Goal: Information Seeking & Learning: Compare options

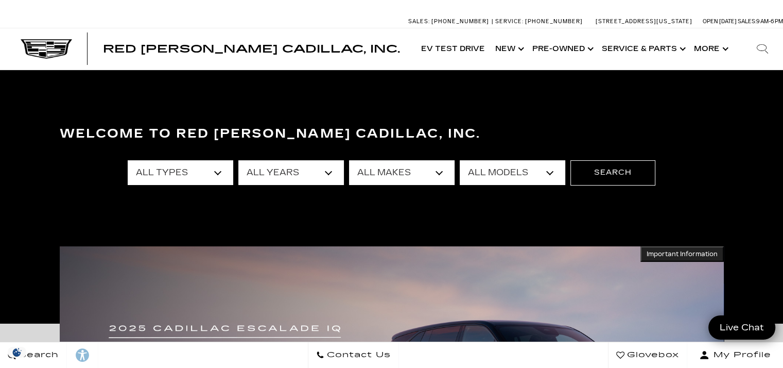
click at [437, 97] on section "Welcome to Red Noland Cadillac, Inc. All Types New Used Certified Used Demo All…" at bounding box center [391, 196] width 783 height 253
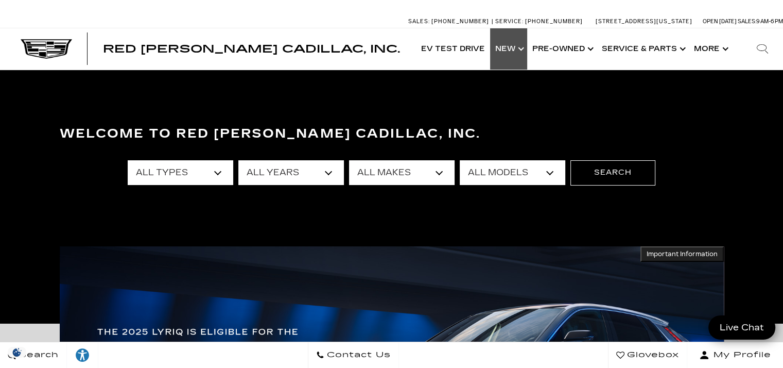
click at [505, 44] on link "Show New" at bounding box center [508, 48] width 37 height 41
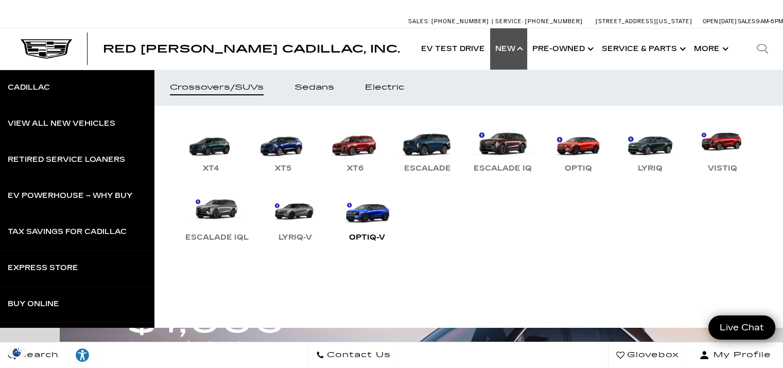
click at [398, 214] on link "OPTIQ-V" at bounding box center [367, 217] width 62 height 54
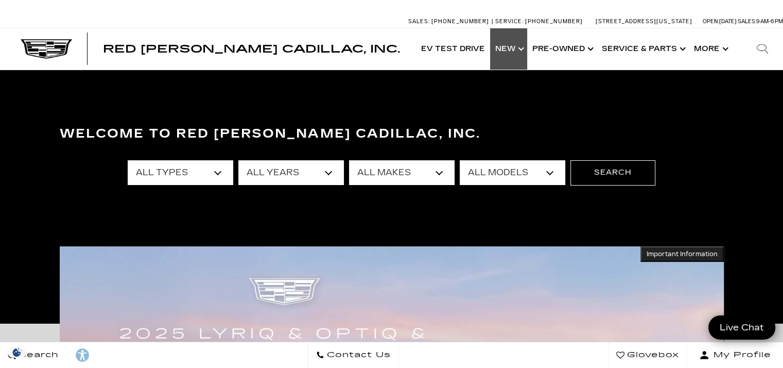
click at [512, 48] on link "Show New" at bounding box center [508, 48] width 37 height 41
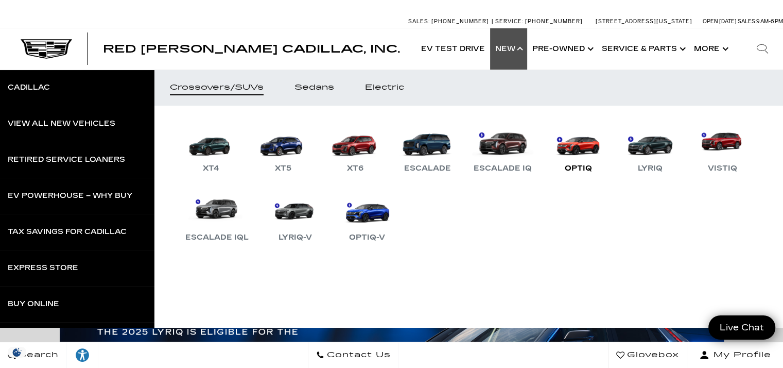
click at [585, 154] on link "OPTIQ" at bounding box center [578, 148] width 62 height 54
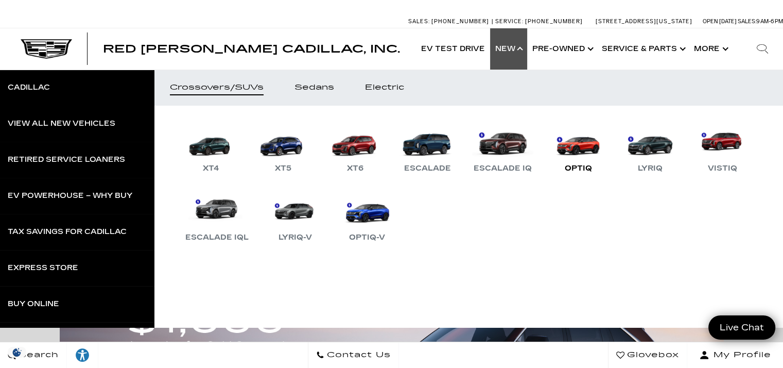
click at [583, 148] on link "OPTIQ" at bounding box center [578, 148] width 62 height 54
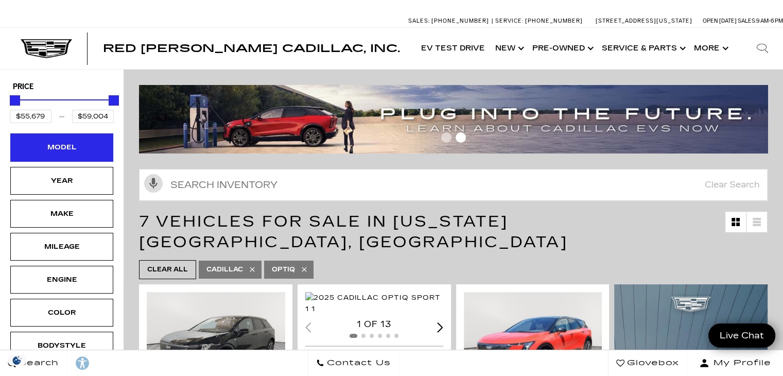
click at [60, 151] on div "Model" at bounding box center [61, 147] width 51 height 11
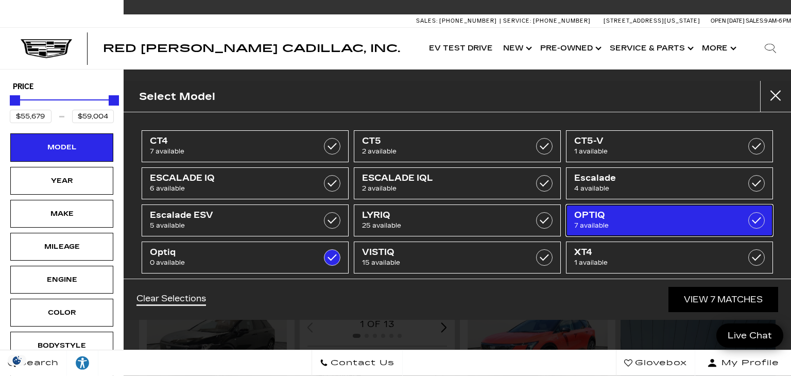
click at [688, 222] on span "7 available" at bounding box center [655, 225] width 162 height 10
checkbox input "true"
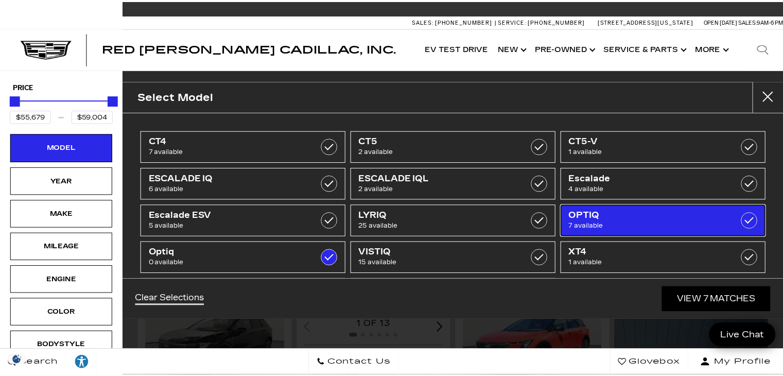
scroll to position [49, 0]
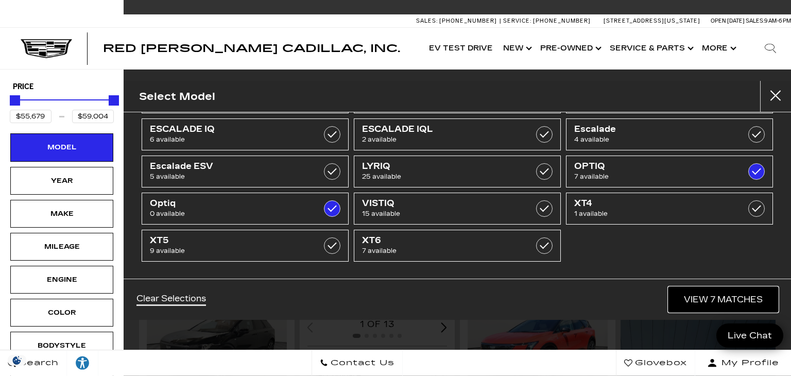
click at [728, 302] on link "View 7 Matches" at bounding box center [723, 299] width 110 height 25
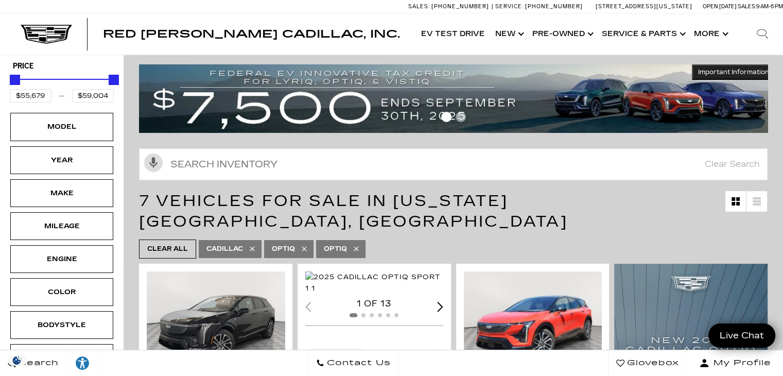
scroll to position [0, 0]
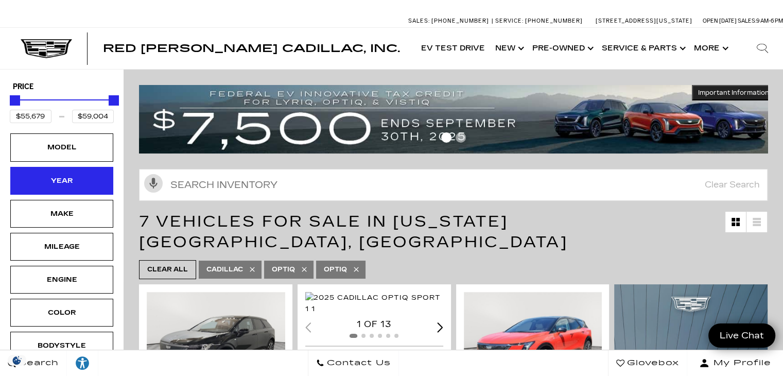
click at [43, 180] on div "Year" at bounding box center [61, 180] width 51 height 11
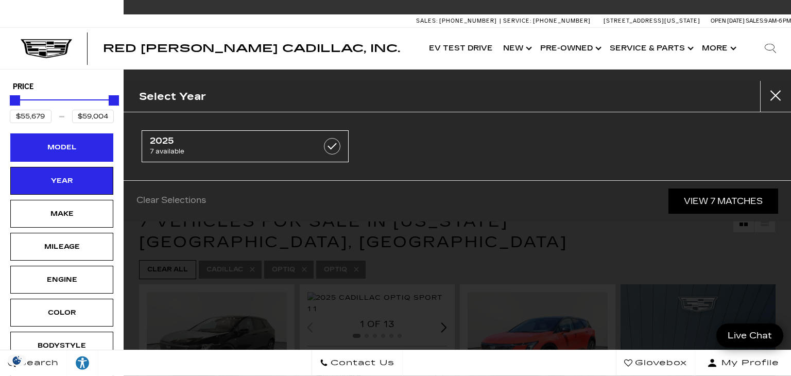
click at [42, 153] on div "Model" at bounding box center [61, 147] width 103 height 28
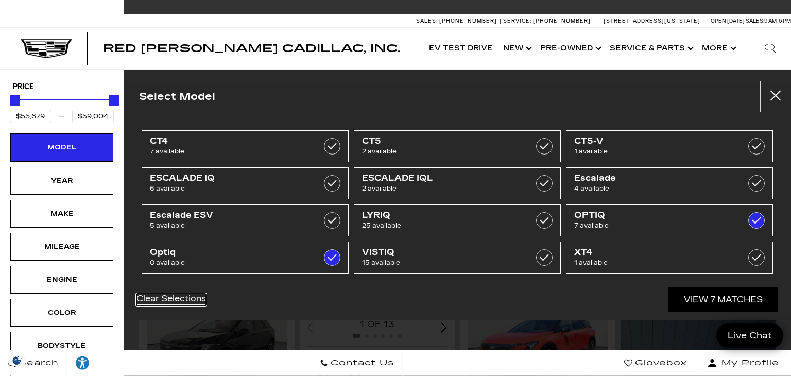
click at [162, 304] on link "Clear Selections" at bounding box center [170, 299] width 69 height 12
type input "$44,684"
type input "$179,434"
checkbox input "false"
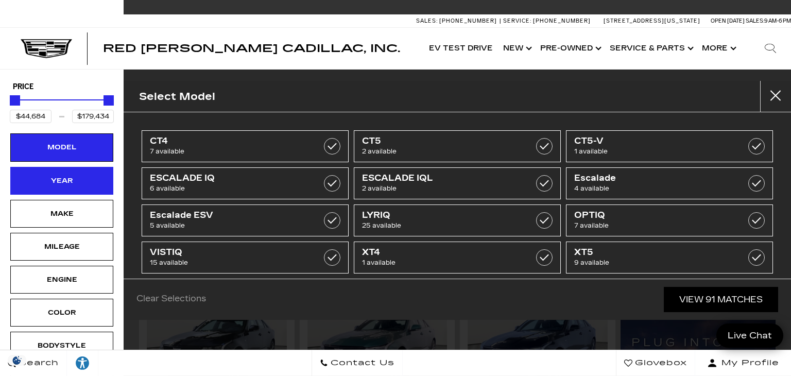
click at [46, 181] on div "Year" at bounding box center [61, 180] width 51 height 11
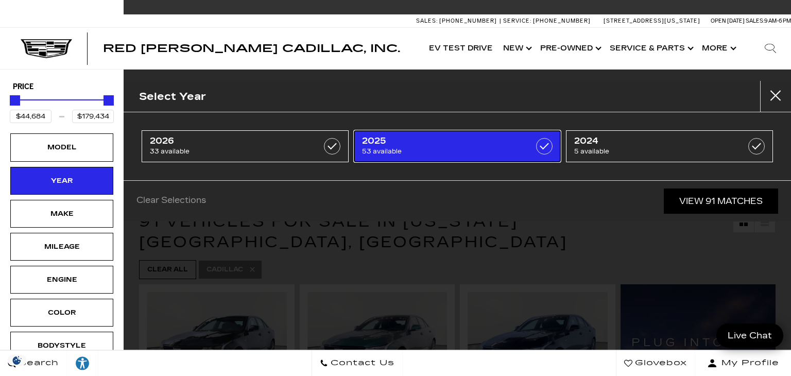
click at [456, 145] on span "2025" at bounding box center [443, 141] width 162 height 10
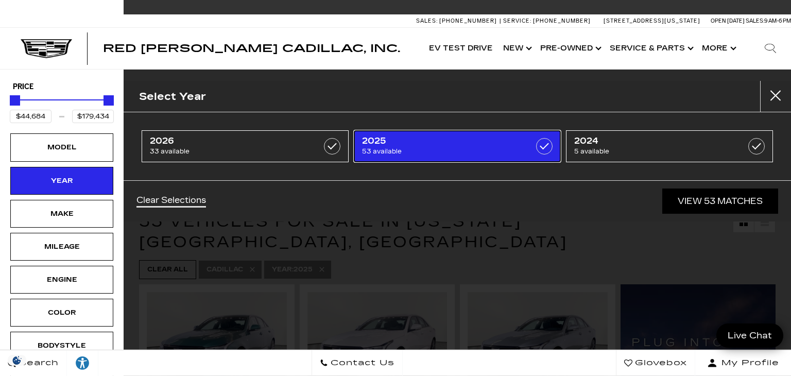
type input "$50,049"
checkbox input "true"
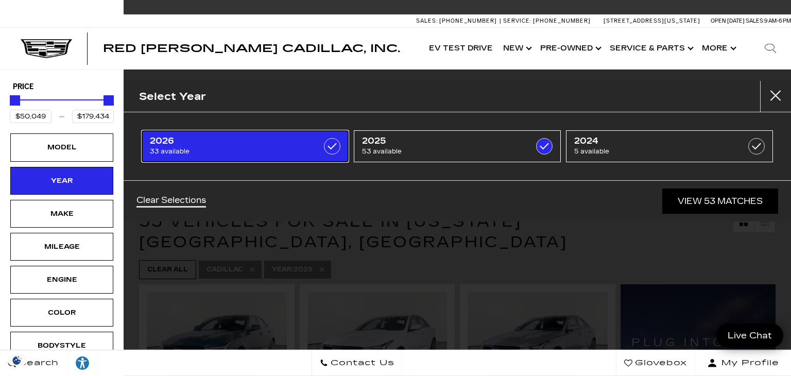
click at [253, 141] on span "2026" at bounding box center [231, 141] width 162 height 10
checkbox input "true"
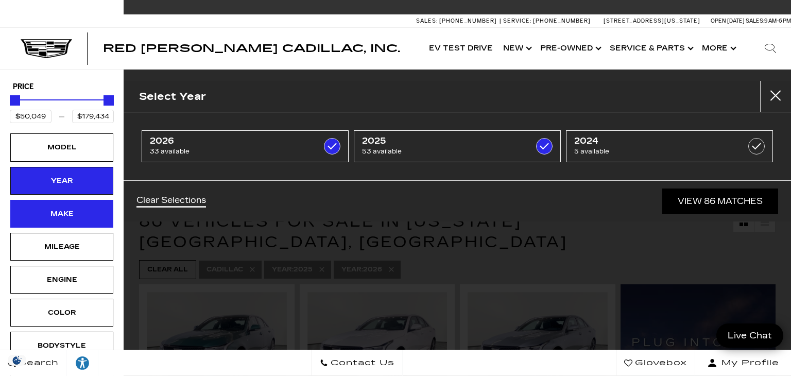
click at [49, 215] on div "Make" at bounding box center [61, 213] width 51 height 11
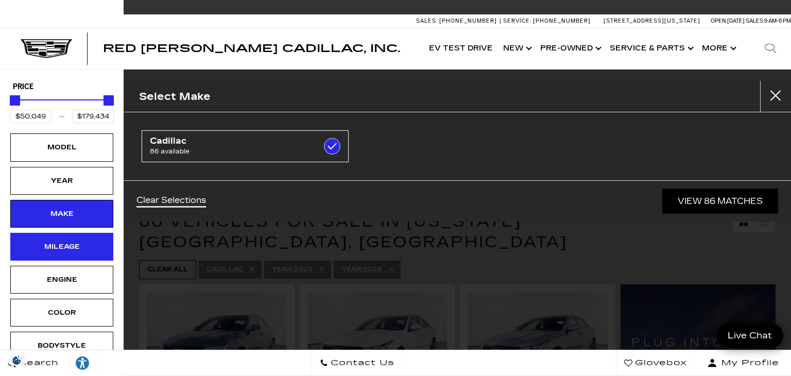
click at [41, 245] on div "Mileage" at bounding box center [61, 246] width 51 height 11
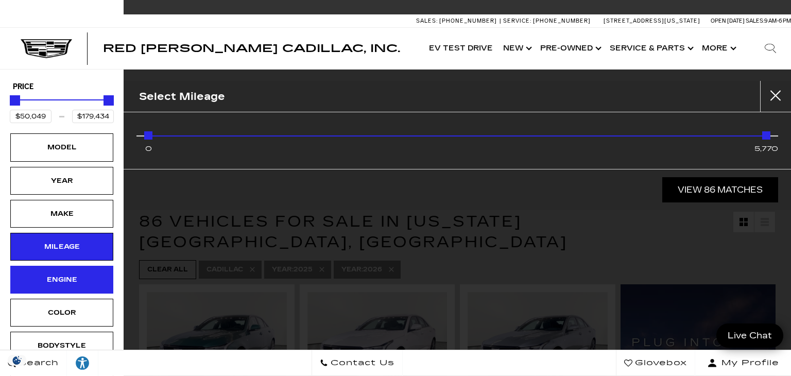
click at [45, 280] on div "Engine" at bounding box center [61, 279] width 51 height 11
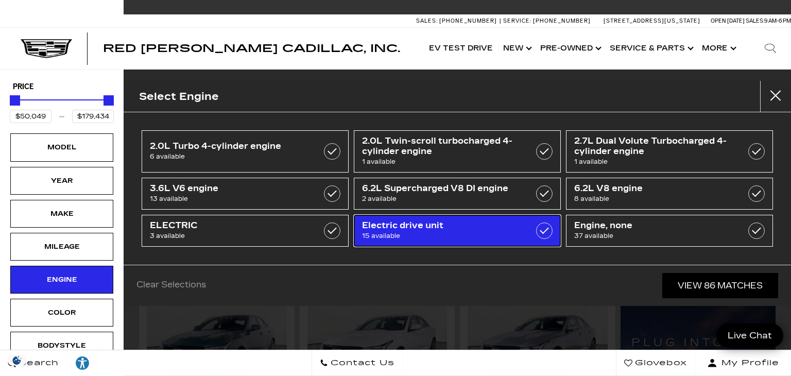
click at [514, 223] on span "Electric drive unit" at bounding box center [443, 225] width 162 height 10
click at [509, 224] on span "Electric drive unit" at bounding box center [443, 225] width 162 height 10
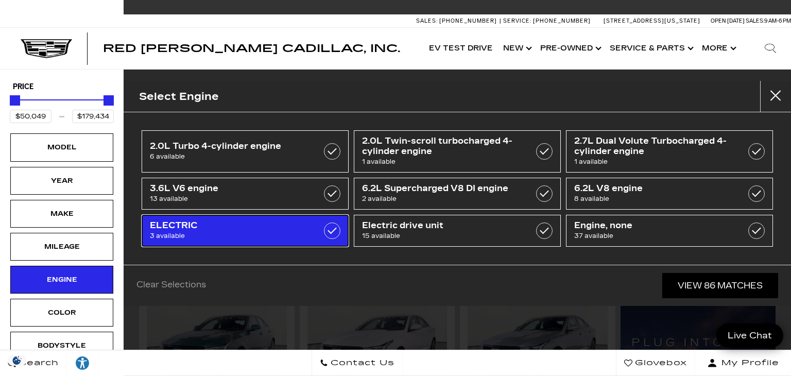
click at [286, 235] on span "3 available" at bounding box center [231, 236] width 162 height 10
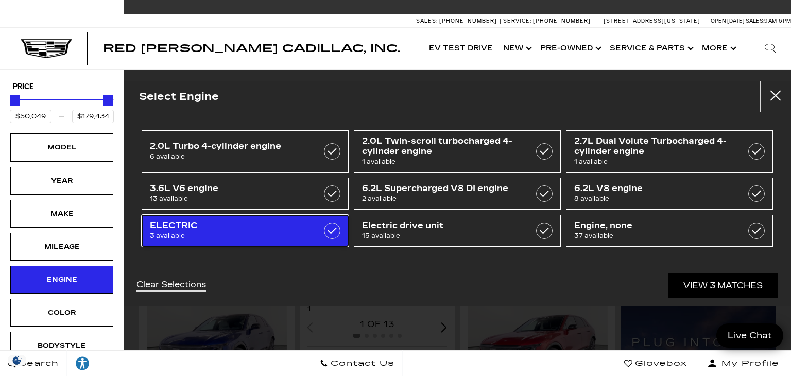
type input "$61,446"
type input "$72,504"
checkbox input "true"
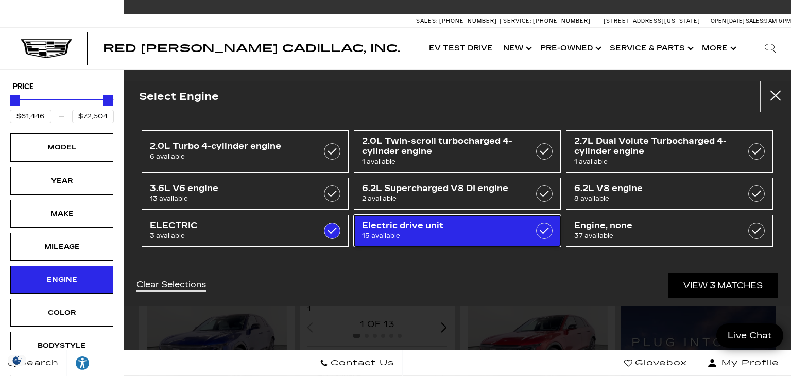
click at [492, 244] on link "Electric drive unit 15 available" at bounding box center [457, 231] width 207 height 32
type input "$55,679"
type input "$158,810"
checkbox input "true"
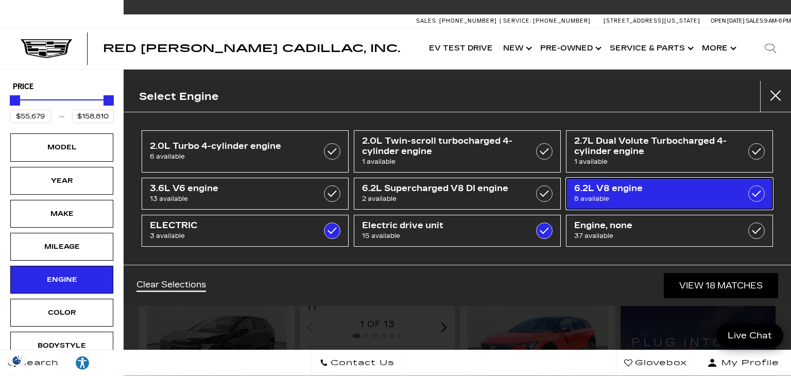
click at [718, 192] on span "6.2L V8 engine" at bounding box center [655, 188] width 162 height 10
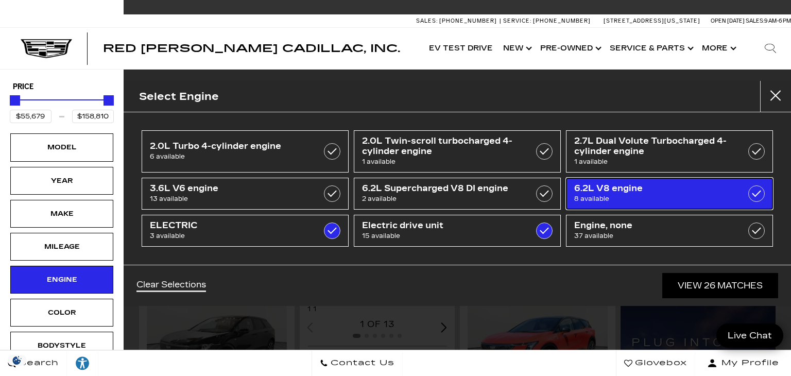
checkbox input "true"
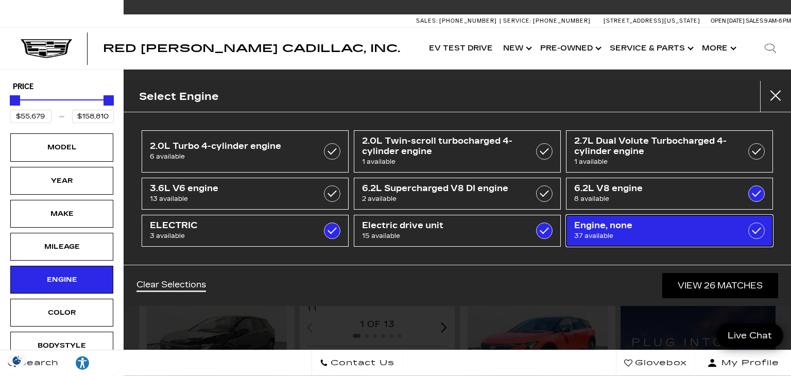
click at [692, 239] on span "37 available" at bounding box center [655, 236] width 162 height 10
checkbox input "true"
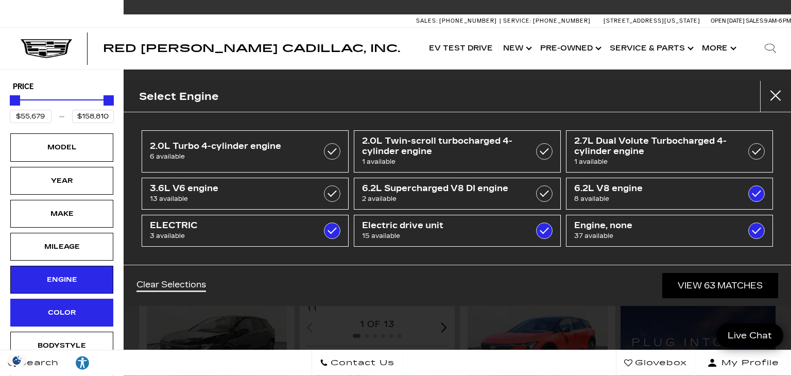
click at [41, 313] on div "Color" at bounding box center [61, 312] width 51 height 11
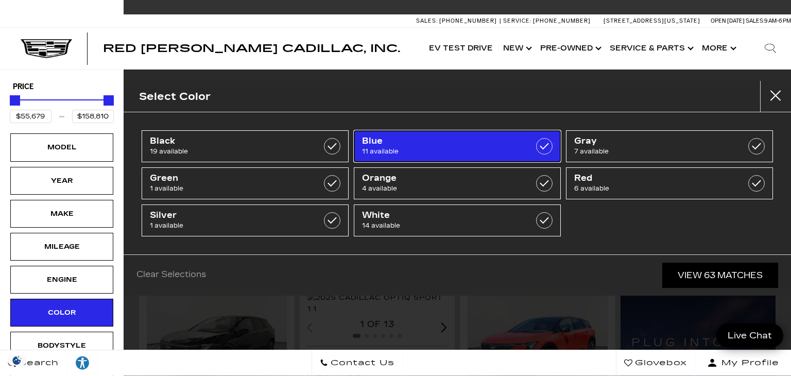
click at [468, 144] on span "Blue" at bounding box center [443, 141] width 162 height 10
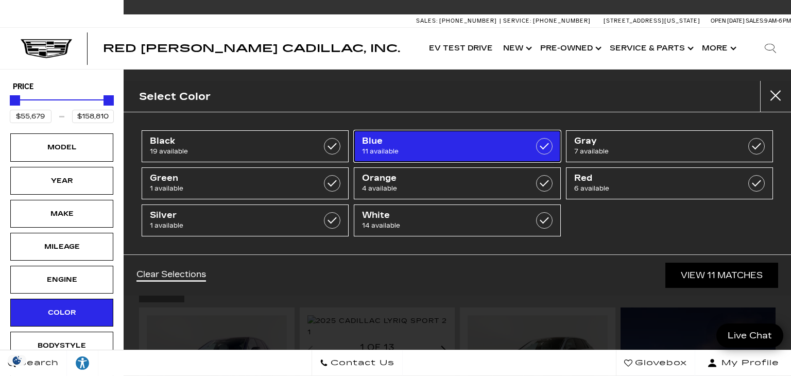
type input "$61,446"
type input "$82,390"
checkbox input "true"
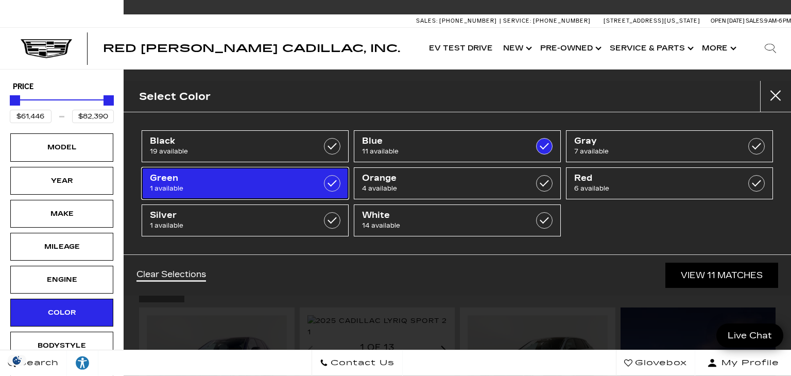
click at [244, 180] on span "Green" at bounding box center [231, 178] width 162 height 10
type input "$99,315"
checkbox input "true"
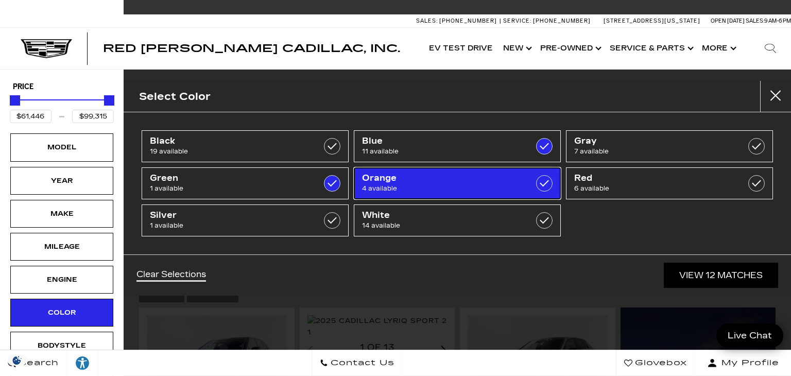
click at [478, 184] on span "4 available" at bounding box center [443, 188] width 162 height 10
type input "$57,004"
type input "$158,810"
checkbox input "true"
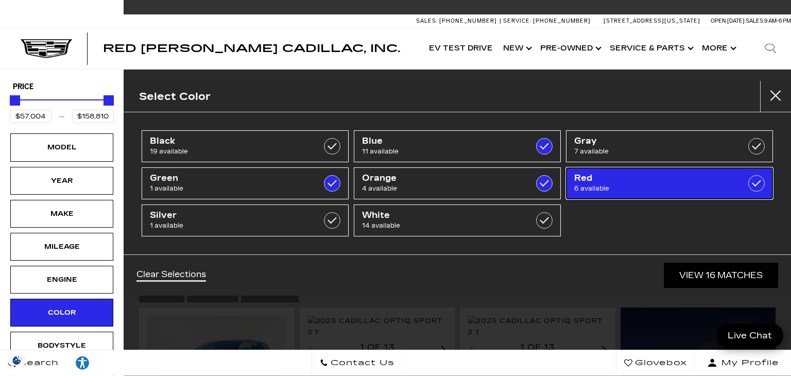
click at [672, 185] on span "6 available" at bounding box center [655, 188] width 162 height 10
checkbox input "true"
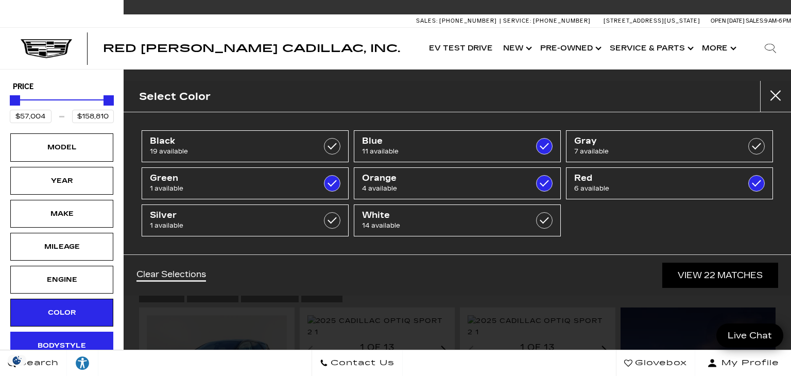
click at [41, 344] on div "Bodystyle" at bounding box center [61, 345] width 51 height 11
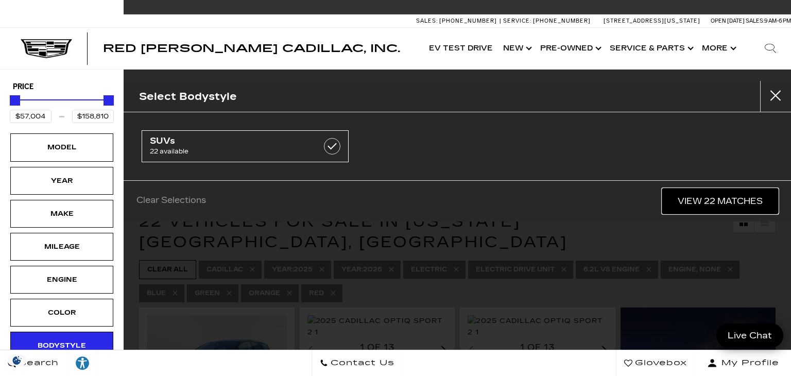
click at [728, 208] on link "View 22 Matches" at bounding box center [720, 200] width 116 height 25
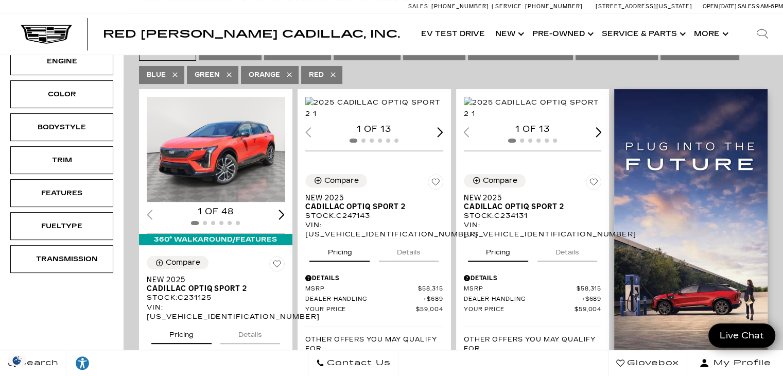
scroll to position [189, 0]
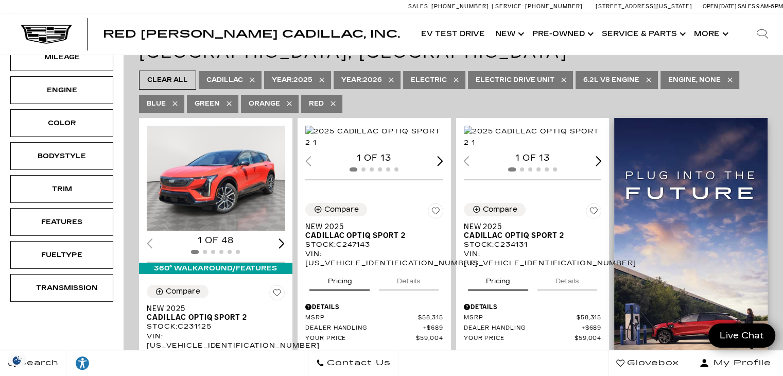
click at [227, 166] on img "1 / 2" at bounding box center [217, 178] width 140 height 105
click at [232, 185] on img "1 / 2" at bounding box center [217, 178] width 140 height 105
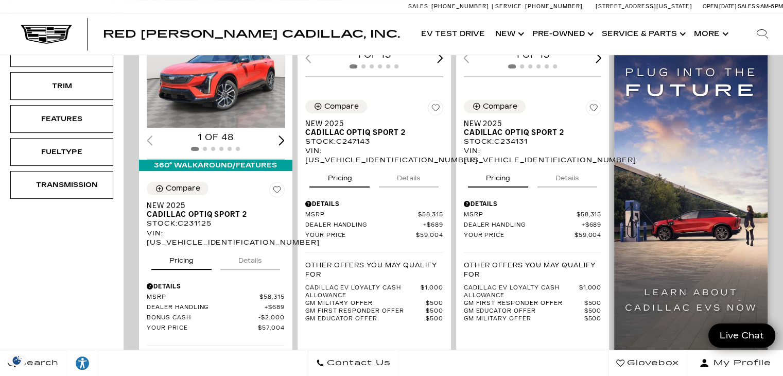
scroll to position [294, 0]
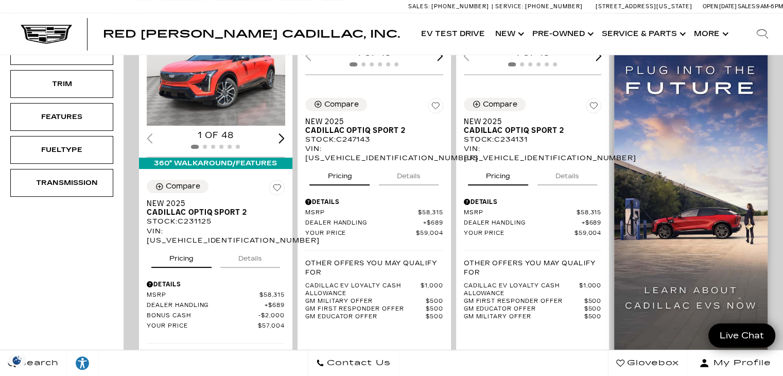
click at [235, 84] on img "1 / 2" at bounding box center [217, 73] width 140 height 105
click at [238, 78] on img "1 / 2" at bounding box center [217, 73] width 140 height 105
click at [237, 86] on img "1 / 2" at bounding box center [217, 73] width 140 height 105
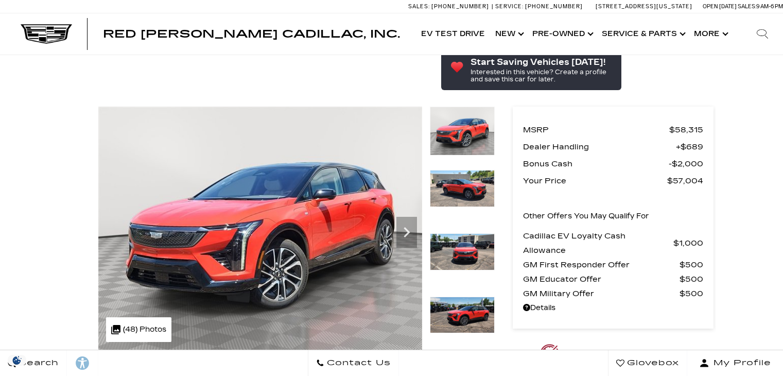
scroll to position [61, 0]
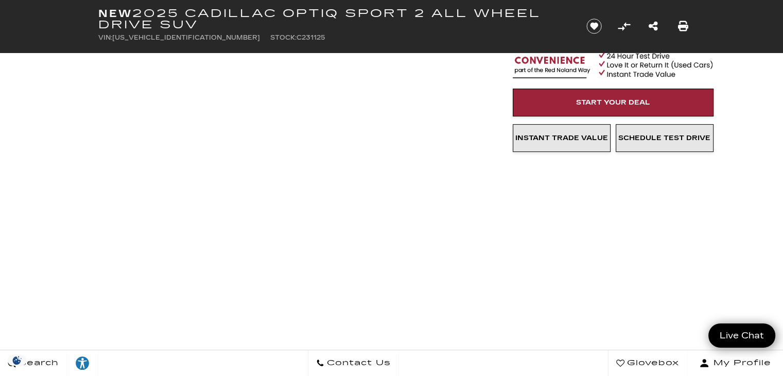
scroll to position [0, 0]
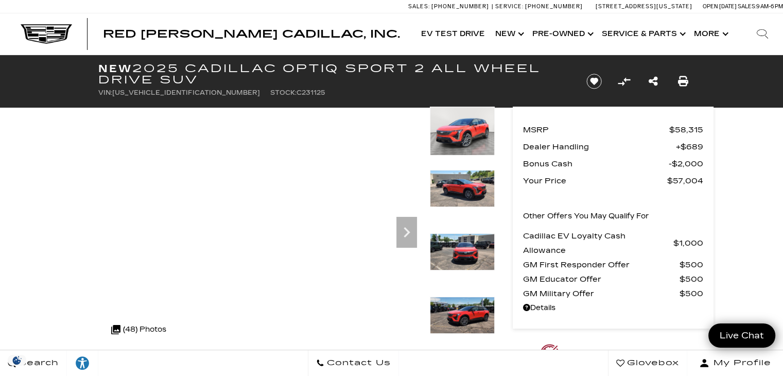
click at [472, 310] on img at bounding box center [462, 315] width 65 height 37
click at [476, 321] on img at bounding box center [462, 315] width 65 height 37
click at [403, 230] on icon "Next" at bounding box center [406, 232] width 21 height 21
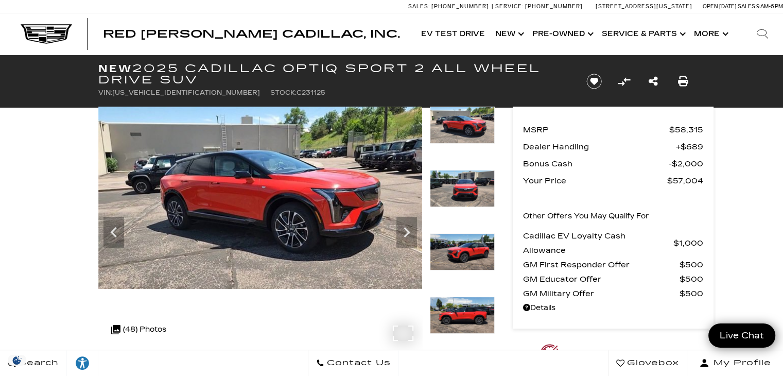
click at [290, 219] on img at bounding box center [260, 198] width 324 height 182
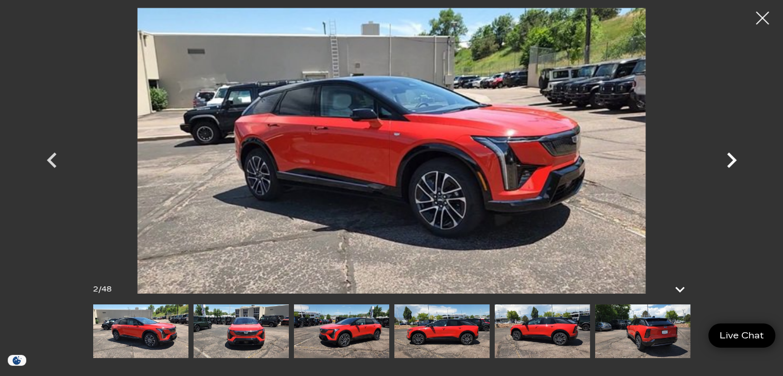
click at [731, 159] on icon "Next" at bounding box center [731, 160] width 31 height 31
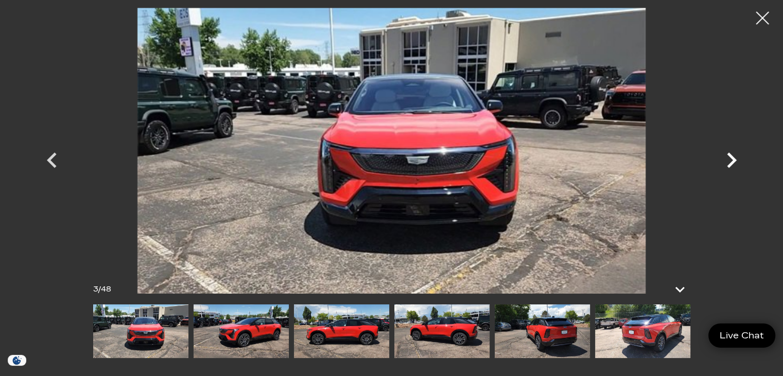
click at [731, 159] on icon "Next" at bounding box center [731, 160] width 31 height 31
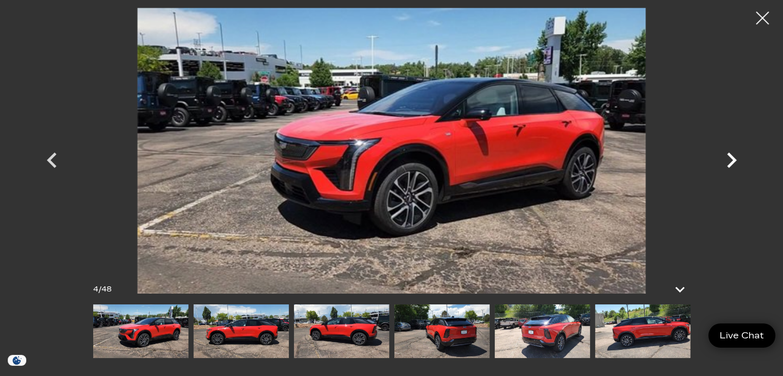
click at [731, 159] on icon "Next" at bounding box center [731, 160] width 31 height 31
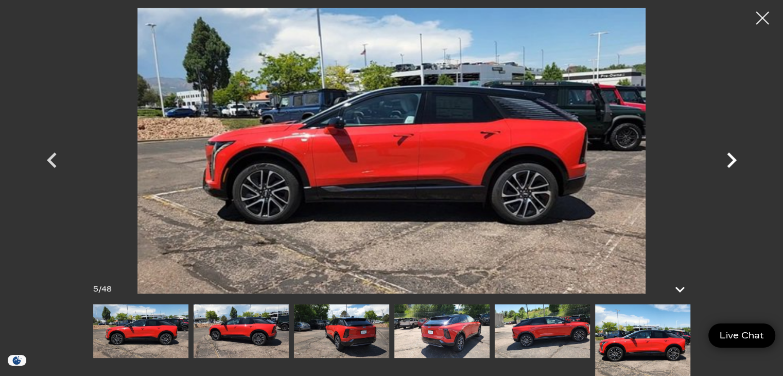
click at [731, 159] on icon "Next" at bounding box center [731, 160] width 31 height 31
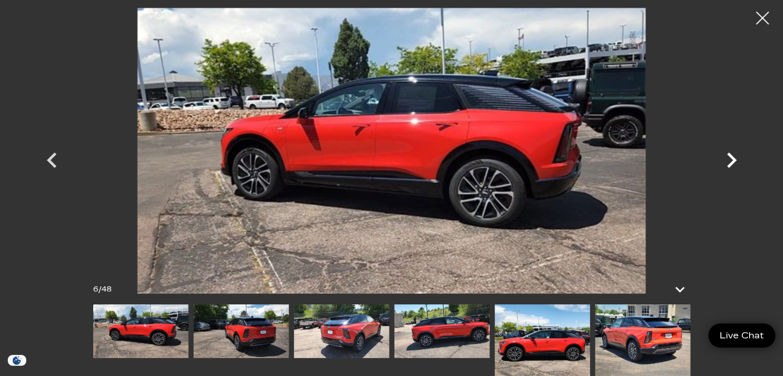
click at [731, 159] on icon "Next" at bounding box center [731, 160] width 31 height 31
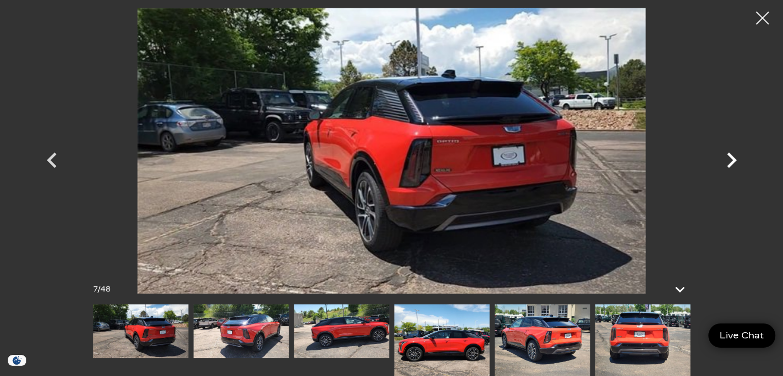
click at [731, 159] on icon "Next" at bounding box center [731, 160] width 31 height 31
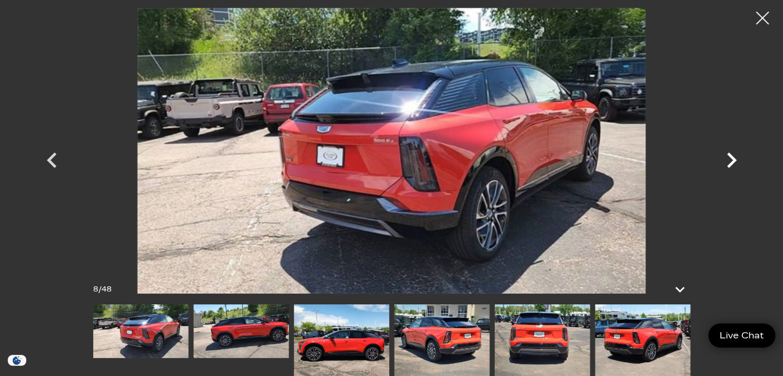
click at [731, 159] on icon "Next" at bounding box center [731, 160] width 31 height 31
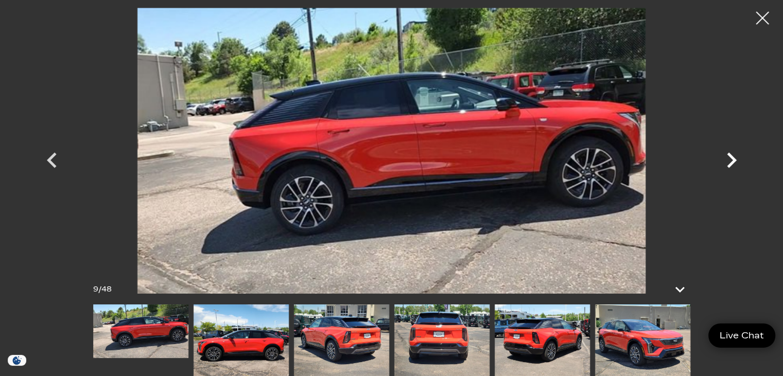
click at [731, 159] on icon "Next" at bounding box center [731, 160] width 31 height 31
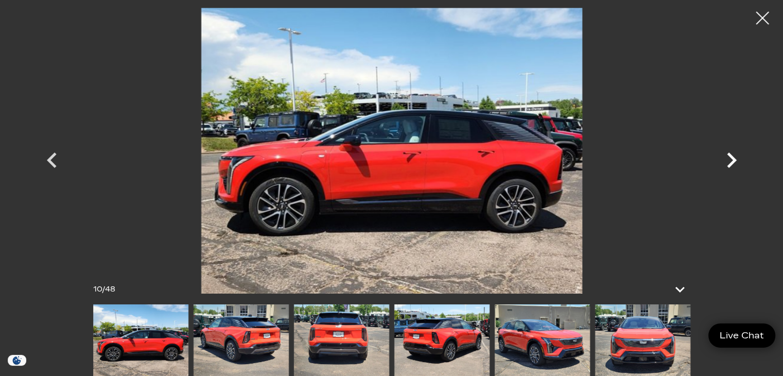
click at [731, 159] on icon "Next" at bounding box center [731, 160] width 31 height 31
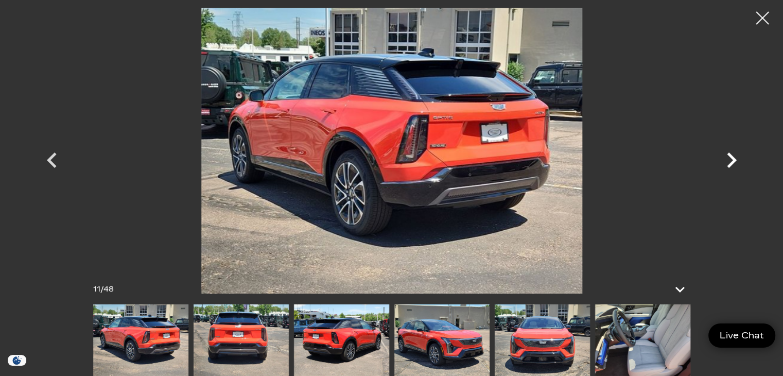
click at [731, 159] on icon "Next" at bounding box center [731, 160] width 31 height 31
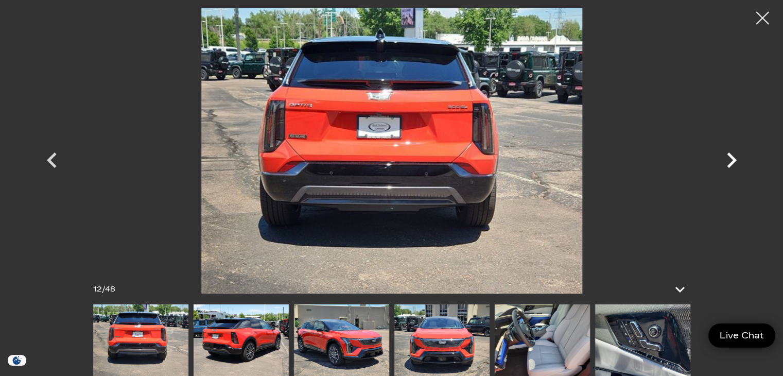
click at [731, 159] on icon "Next" at bounding box center [731, 160] width 31 height 31
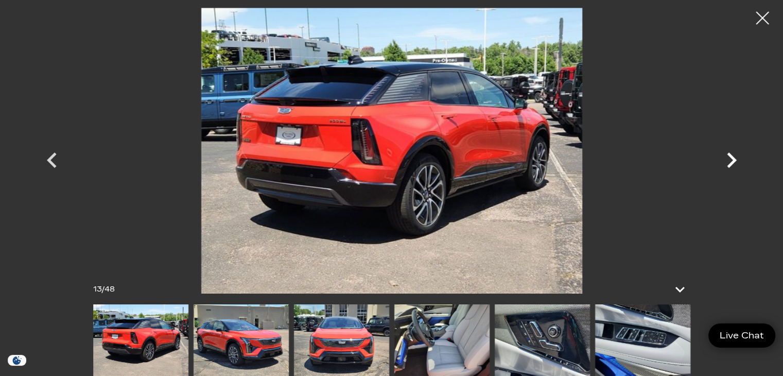
click at [731, 159] on icon "Next" at bounding box center [731, 160] width 31 height 31
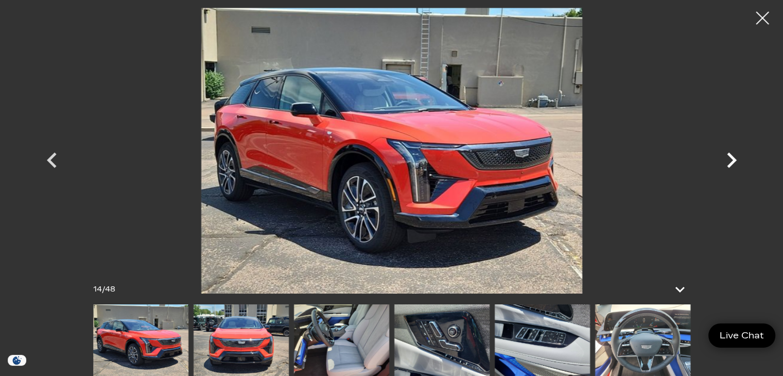
click at [731, 159] on icon "Next" at bounding box center [731, 160] width 31 height 31
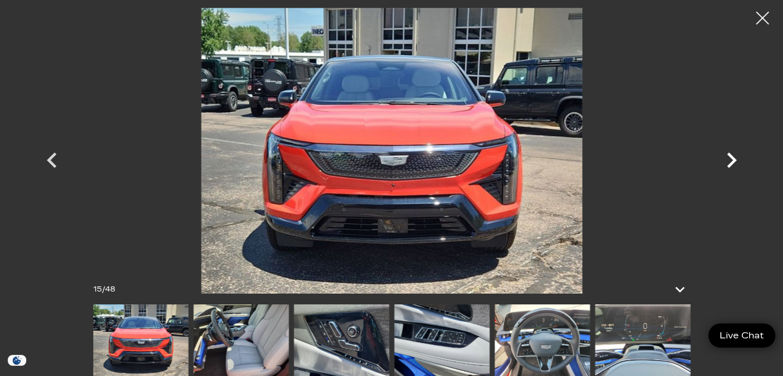
click at [731, 159] on icon "Next" at bounding box center [731, 160] width 31 height 31
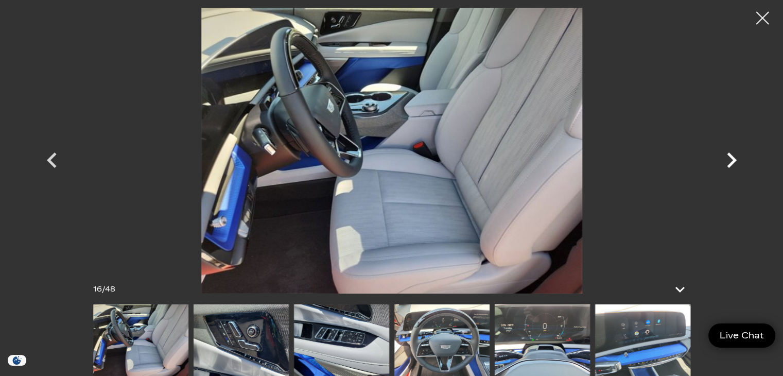
click at [731, 159] on icon "Next" at bounding box center [731, 160] width 31 height 31
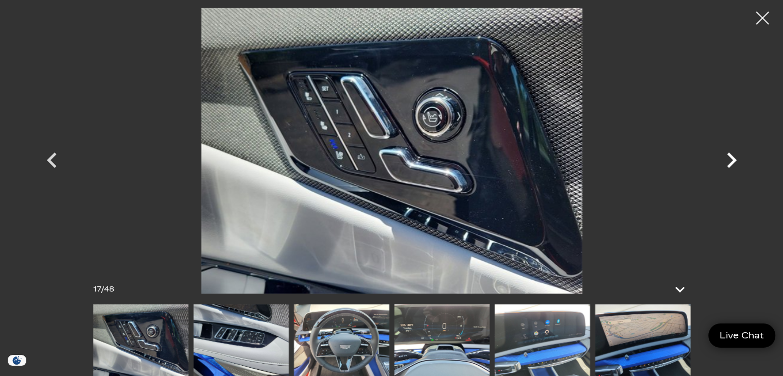
click at [731, 159] on icon "Next" at bounding box center [731, 160] width 31 height 31
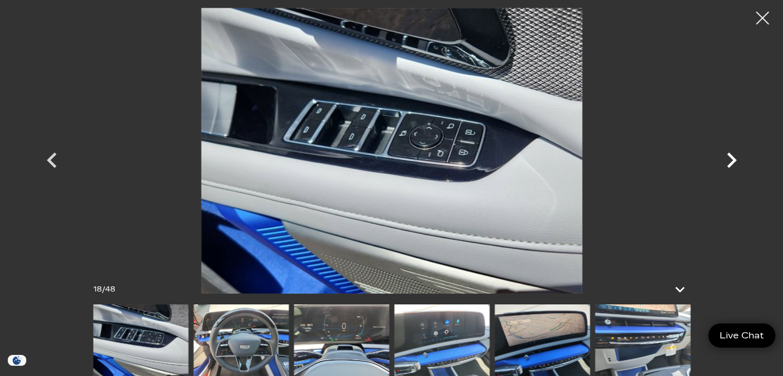
click at [731, 159] on icon "Next" at bounding box center [731, 160] width 31 height 31
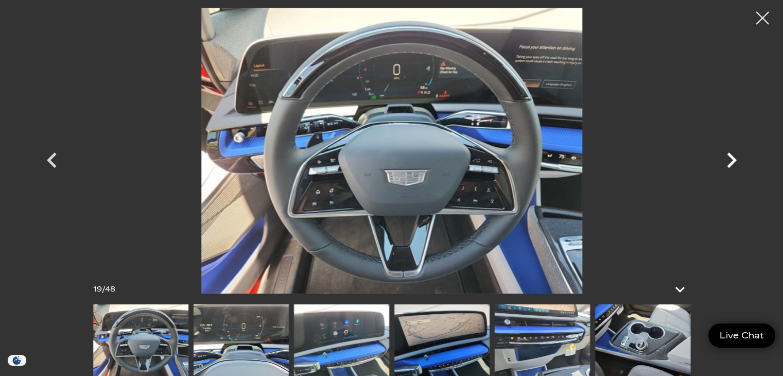
click at [731, 159] on icon "Next" at bounding box center [731, 160] width 31 height 31
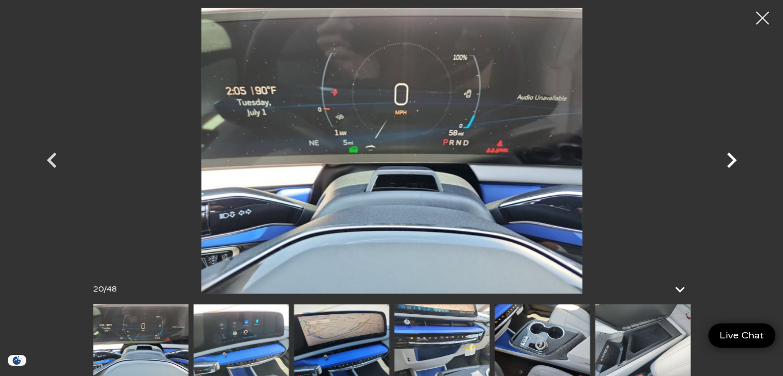
click at [731, 159] on icon "Next" at bounding box center [731, 160] width 31 height 31
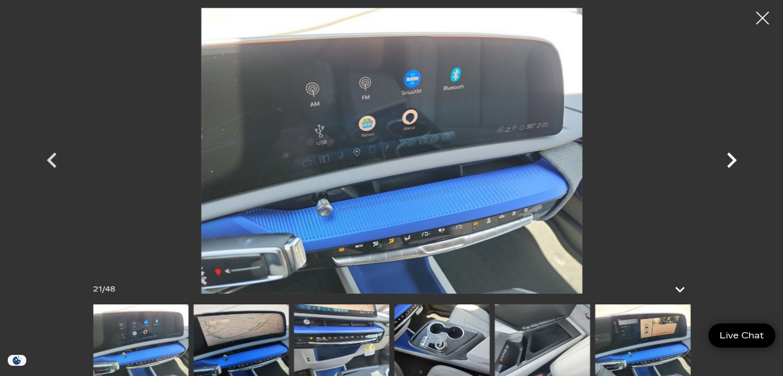
click at [731, 159] on icon "Next" at bounding box center [731, 160] width 31 height 31
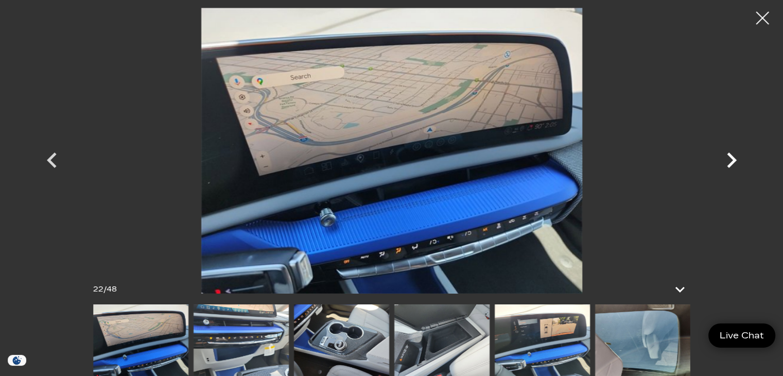
click at [731, 159] on icon "Next" at bounding box center [731, 160] width 31 height 31
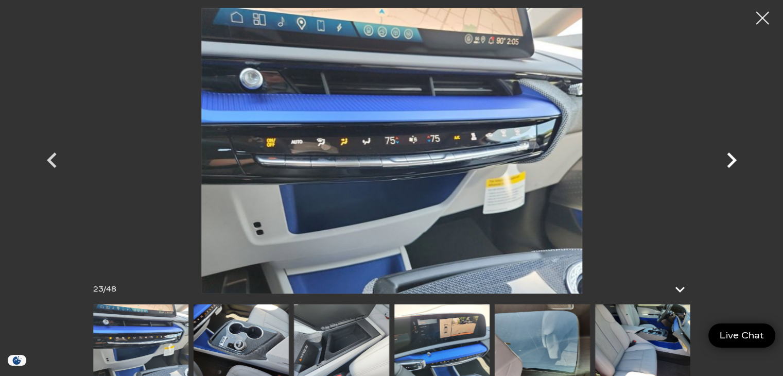
click at [731, 159] on icon "Next" at bounding box center [731, 160] width 31 height 31
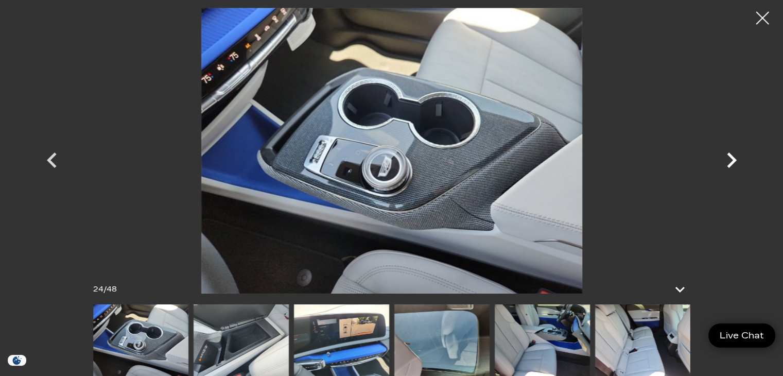
click at [731, 159] on icon "Next" at bounding box center [731, 160] width 31 height 31
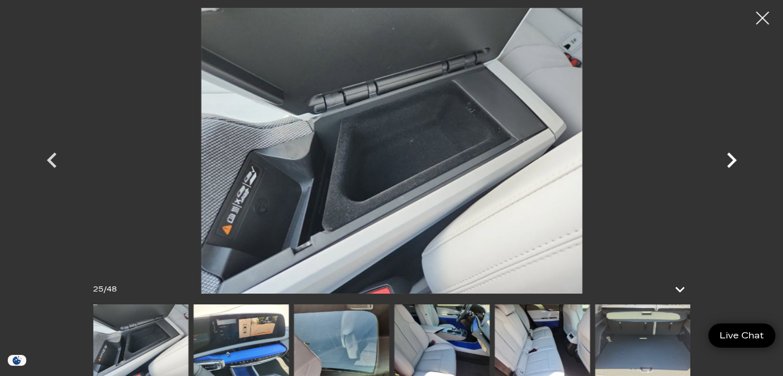
click at [731, 159] on icon "Next" at bounding box center [731, 160] width 31 height 31
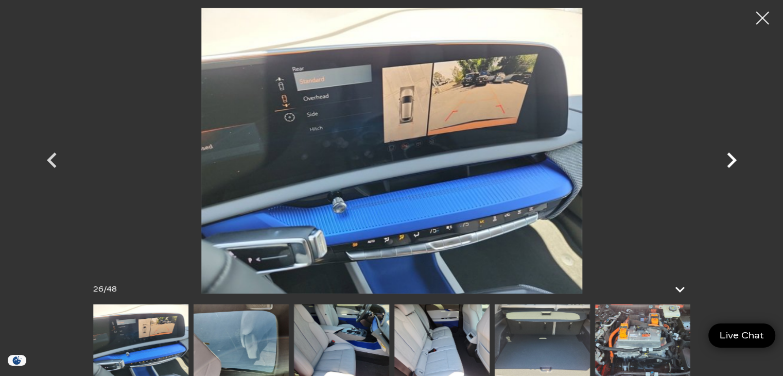
click at [731, 159] on icon "Next" at bounding box center [731, 160] width 31 height 31
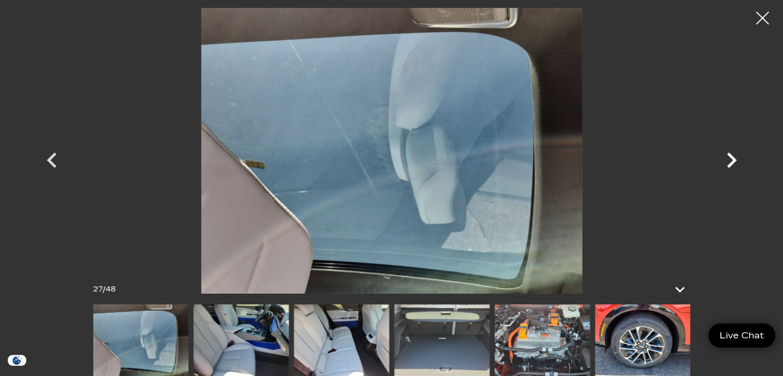
click at [731, 159] on icon "Next" at bounding box center [731, 160] width 31 height 31
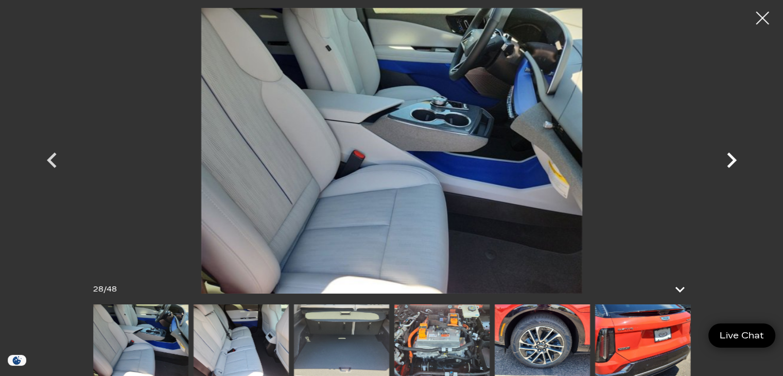
click at [731, 159] on icon "Next" at bounding box center [731, 160] width 31 height 31
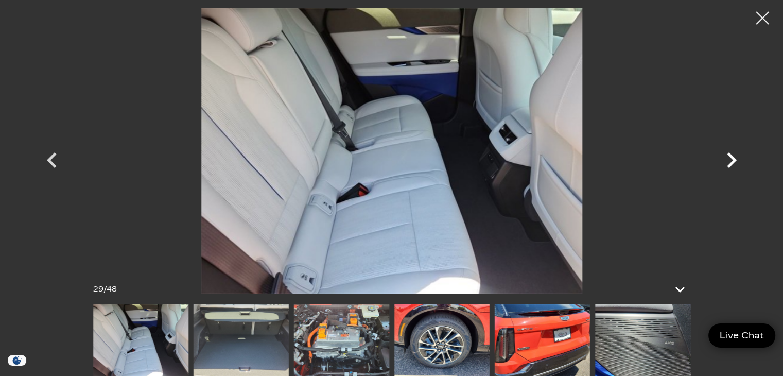
click at [731, 159] on icon "Next" at bounding box center [731, 160] width 31 height 31
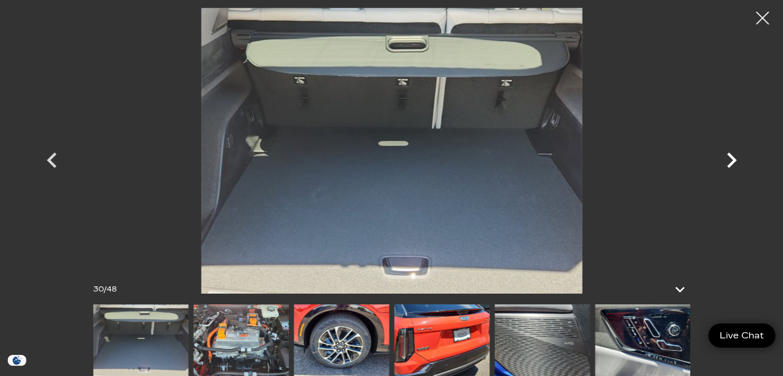
click at [731, 159] on icon "Next" at bounding box center [731, 160] width 31 height 31
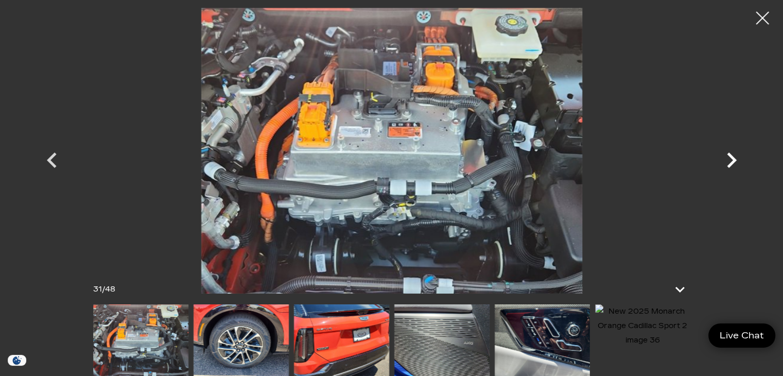
click at [731, 159] on icon "Next" at bounding box center [731, 160] width 31 height 31
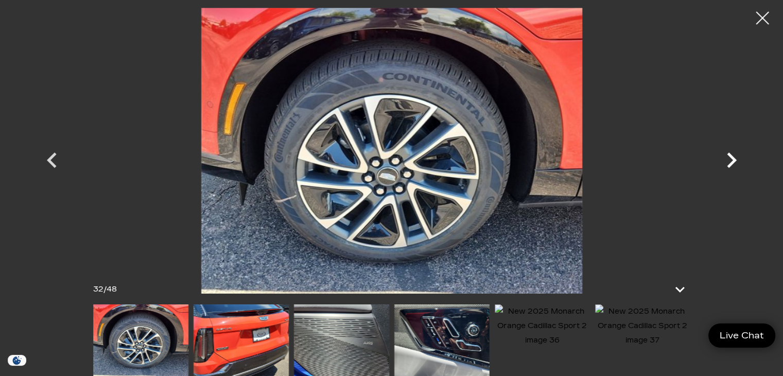
click at [731, 159] on icon "Next" at bounding box center [731, 160] width 31 height 31
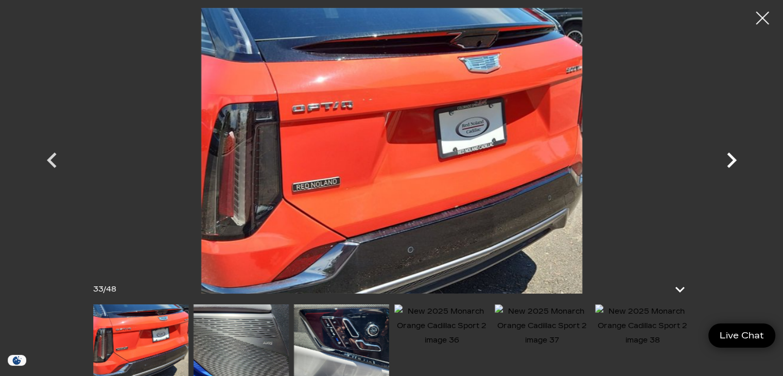
click at [731, 159] on icon "Next" at bounding box center [731, 160] width 31 height 31
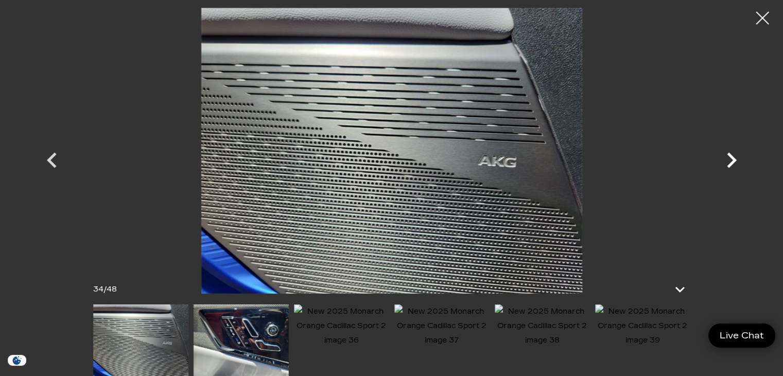
click at [731, 159] on icon "Next" at bounding box center [731, 160] width 31 height 31
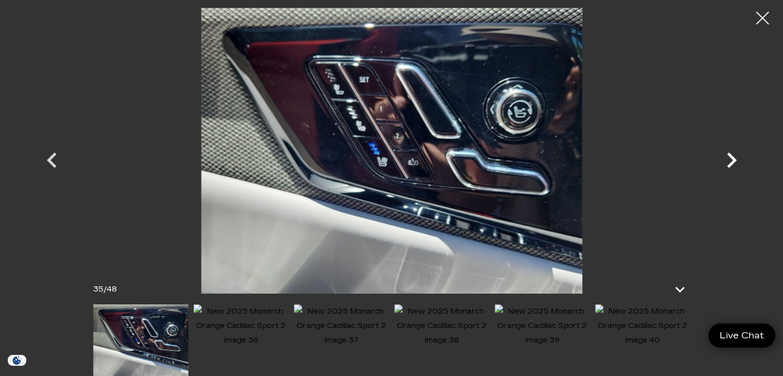
click at [731, 159] on icon "Next" at bounding box center [731, 160] width 31 height 31
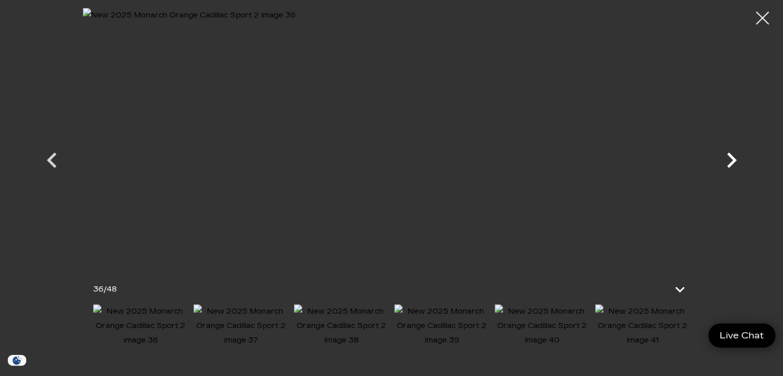
click at [731, 159] on icon "Next" at bounding box center [731, 160] width 31 height 31
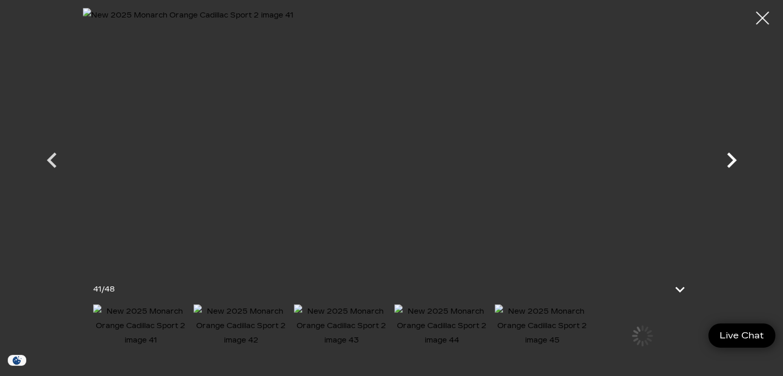
click at [731, 159] on icon "Next" at bounding box center [731, 160] width 31 height 31
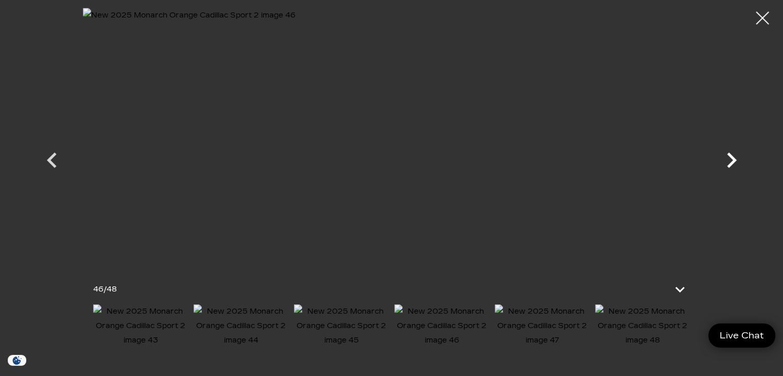
click at [731, 159] on icon "Next" at bounding box center [731, 160] width 31 height 31
click at [731, 159] on div at bounding box center [391, 151] width 721 height 286
click at [760, 20] on div at bounding box center [762, 18] width 27 height 27
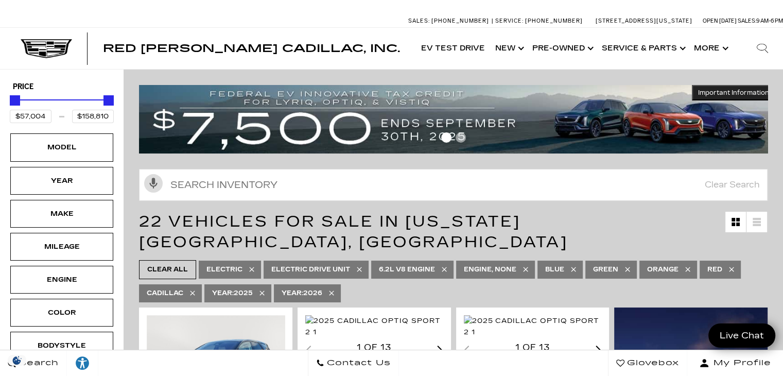
click at [444, 265] on icon at bounding box center [444, 269] width 8 height 8
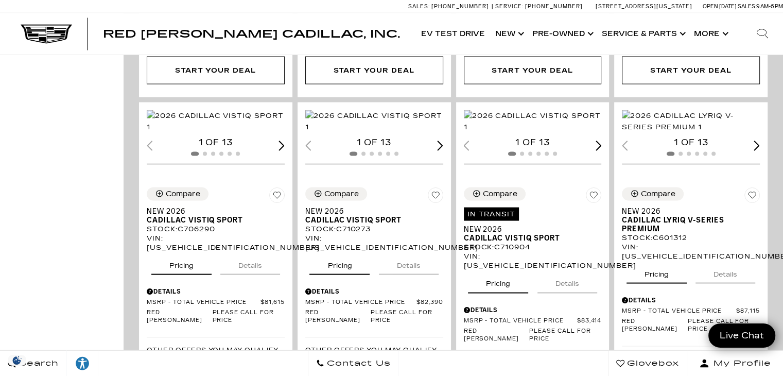
scroll to position [1954, 0]
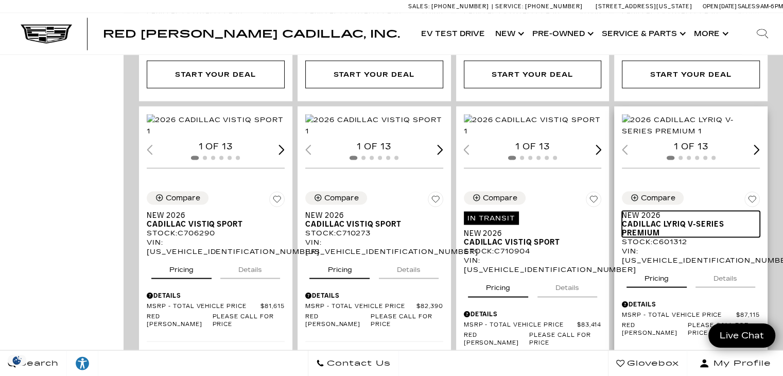
click at [692, 237] on span "Cadillac LYRIQ V-Series Premium" at bounding box center [687, 228] width 130 height 18
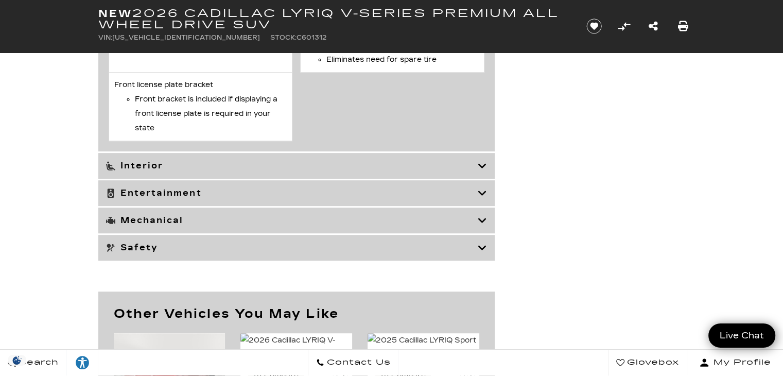
scroll to position [4349, 0]
click at [490, 231] on div "Mechanical" at bounding box center [296, 220] width 396 height 26
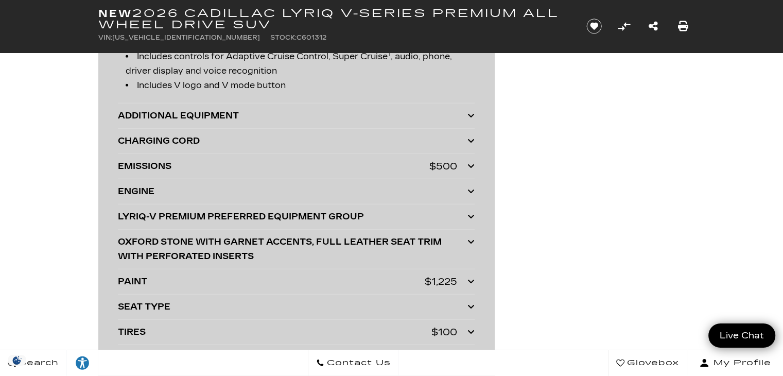
scroll to position [2629, 0]
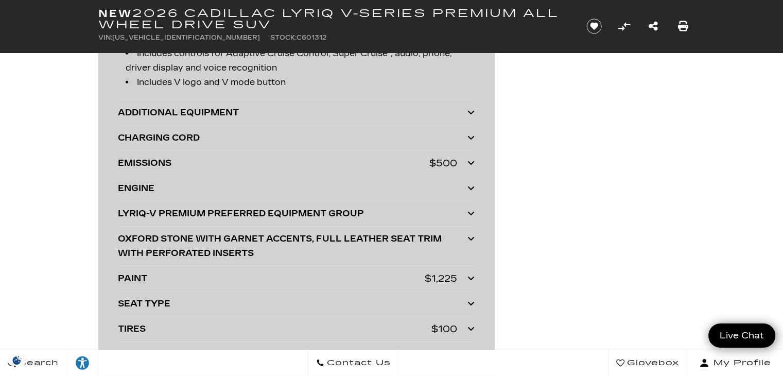
click at [472, 134] on icon at bounding box center [470, 137] width 7 height 8
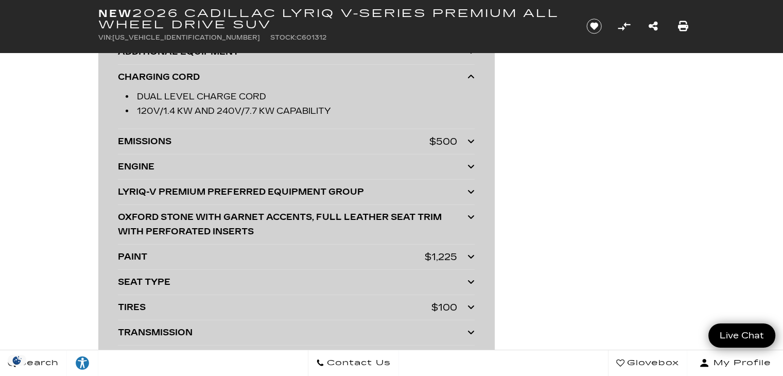
scroll to position [2691, 0]
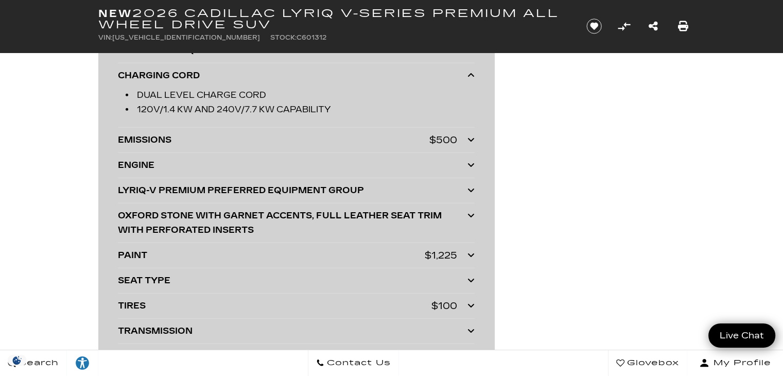
click at [474, 161] on icon at bounding box center [470, 165] width 7 height 8
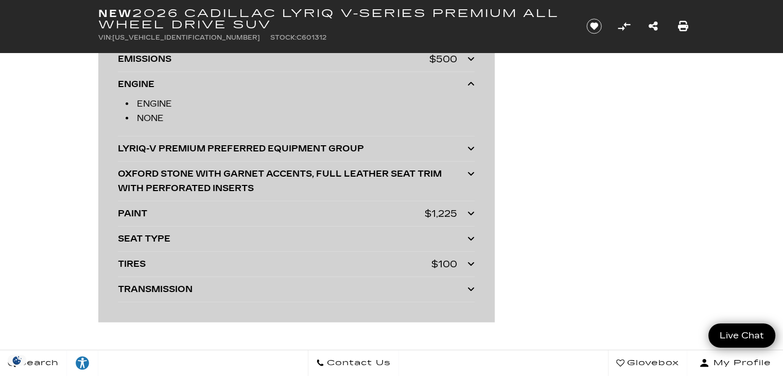
scroll to position [2781, 0]
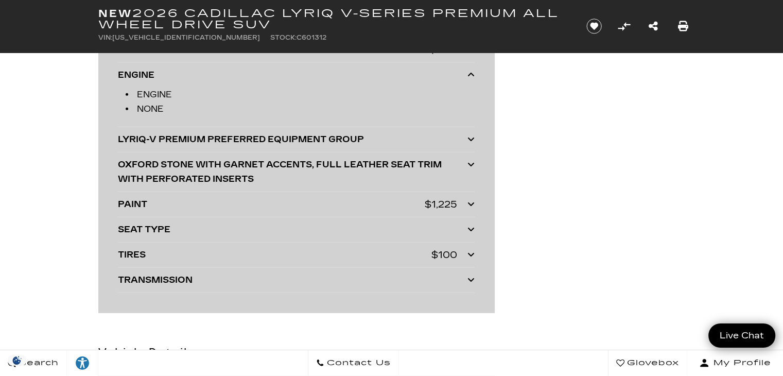
click at [474, 225] on icon at bounding box center [470, 229] width 7 height 8
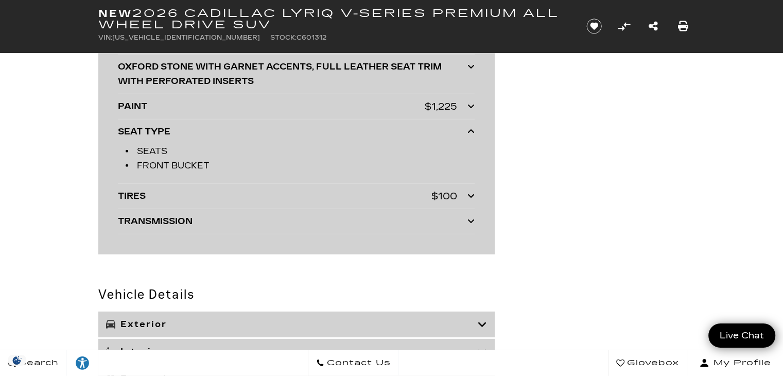
scroll to position [2879, 0]
click at [472, 221] on div at bounding box center [470, 221] width 7 height 14
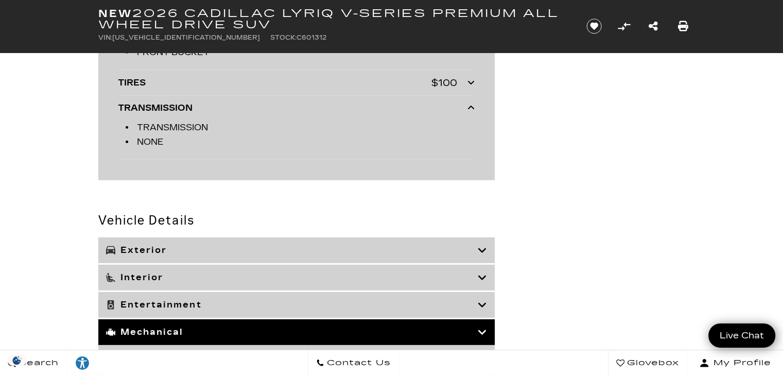
scroll to position [2993, 0]
click at [494, 244] on div "Exterior" at bounding box center [296, 250] width 396 height 26
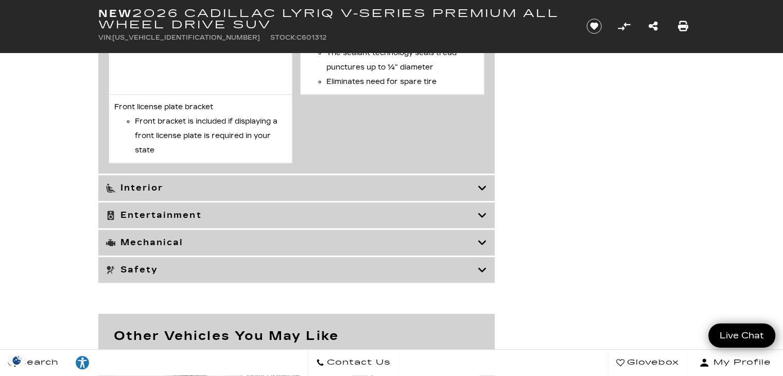
scroll to position [4484, 0]
click at [491, 200] on div "Interior" at bounding box center [296, 187] width 396 height 26
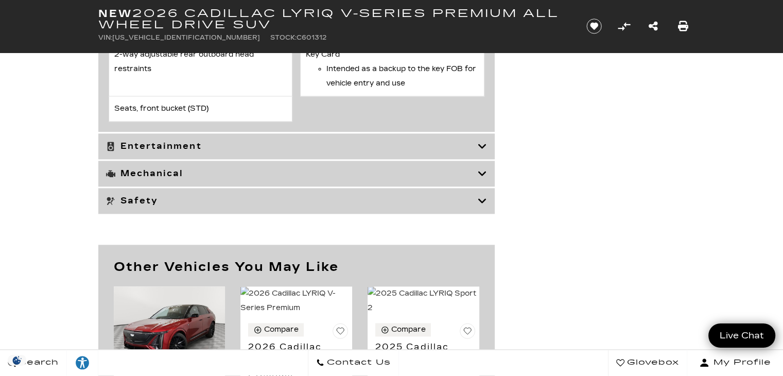
scroll to position [5245, 0]
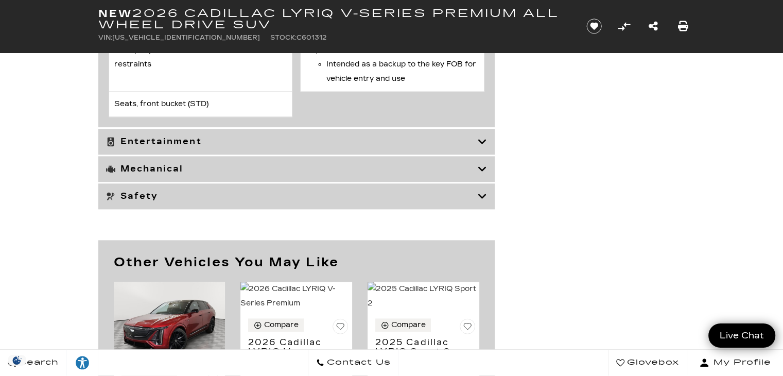
click at [489, 179] on div "Mechanical" at bounding box center [296, 169] width 396 height 26
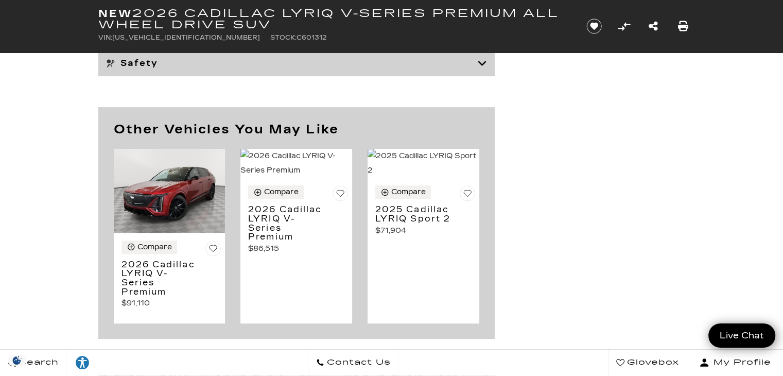
scroll to position [4247, 0]
click at [136, 269] on h3 "2026 Cadillac LYRIQ V-Series Premium" at bounding box center [161, 277] width 80 height 36
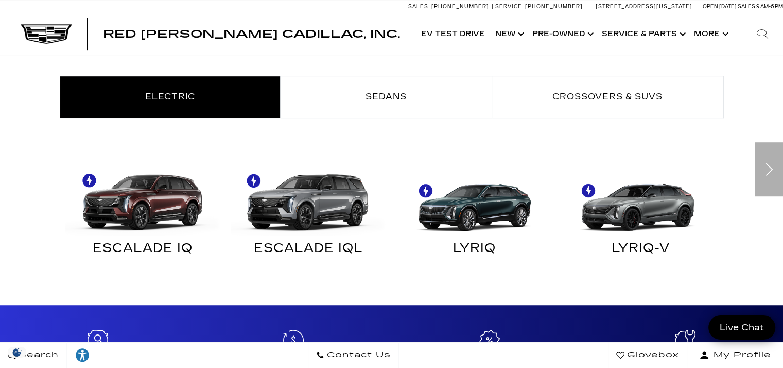
click at [659, 222] on img at bounding box center [638, 197] width 156 height 78
click at [654, 214] on img at bounding box center [638, 197] width 156 height 78
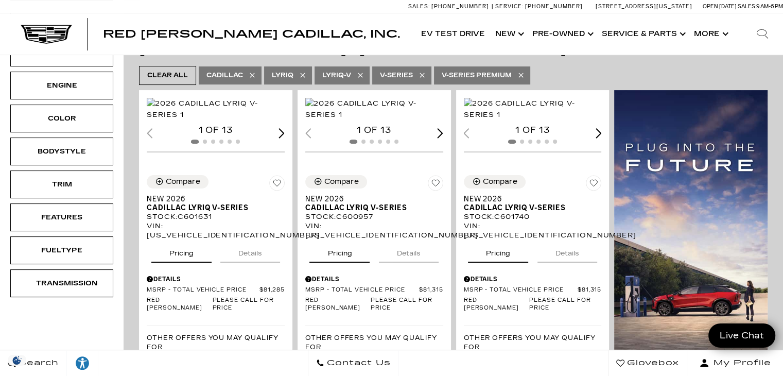
scroll to position [192, 0]
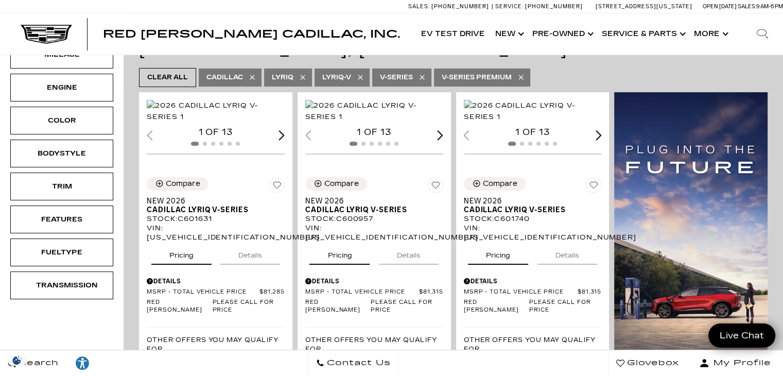
click at [544, 123] on img "1 / 2" at bounding box center [534, 111] width 140 height 23
click at [540, 214] on span "Cadillac LYRIQ V-Series" at bounding box center [529, 209] width 130 height 9
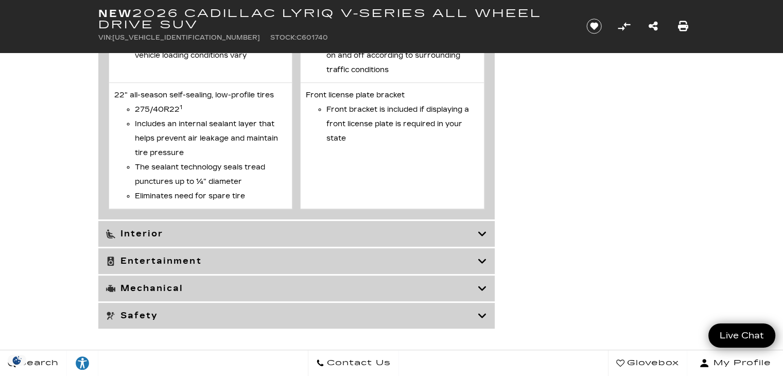
scroll to position [4210, 0]
click at [489, 293] on div "Mechanical" at bounding box center [296, 288] width 396 height 26
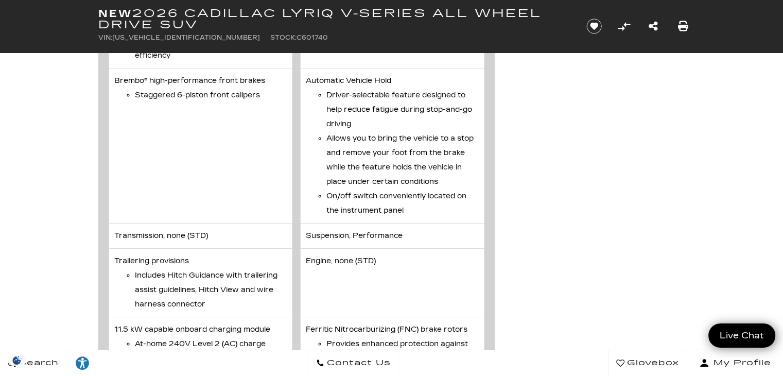
scroll to position [3700, 0]
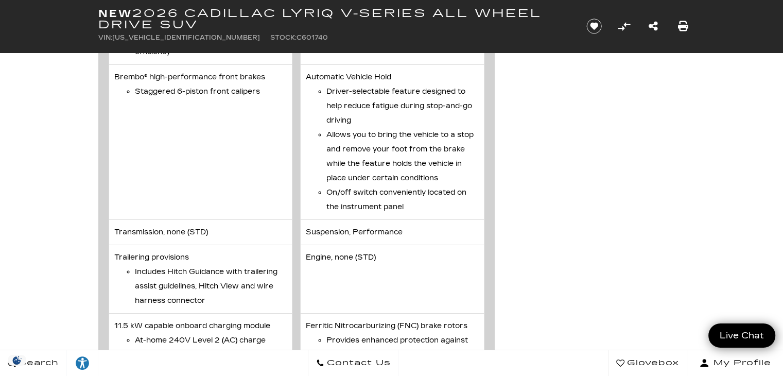
click at [414, 224] on li "Suspension, Performance" at bounding box center [392, 232] width 184 height 25
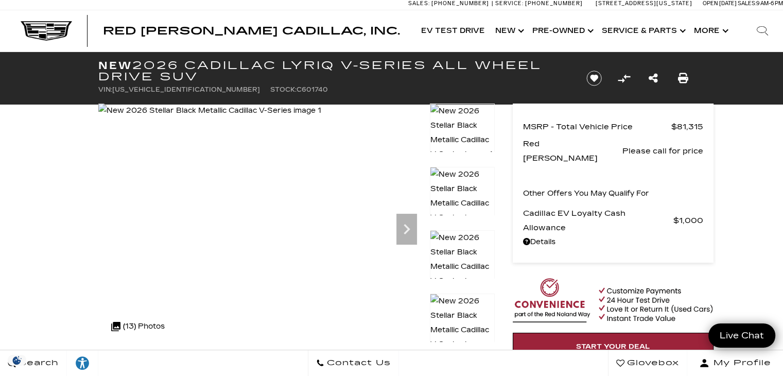
scroll to position [0, 0]
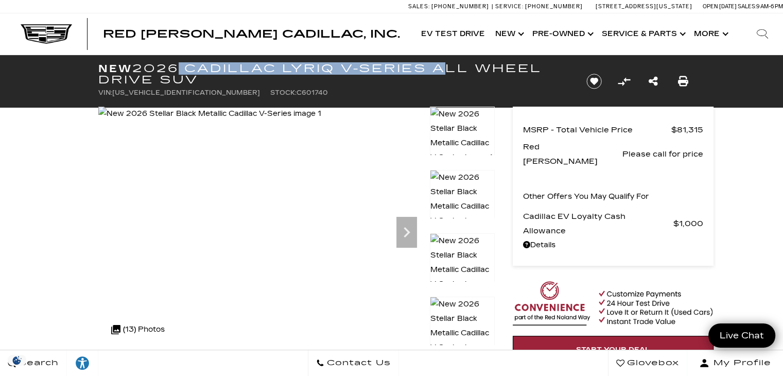
drag, startPoint x: 433, startPoint y: 69, endPoint x: 176, endPoint y: 68, distance: 257.4
click at [176, 68] on h1 "New 2026 Cadillac LYRIQ V-Series All Wheel Drive SUV" at bounding box center [333, 74] width 471 height 23
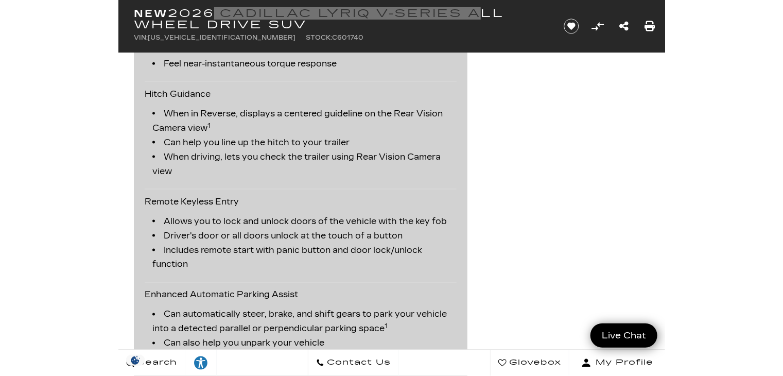
scroll to position [1795, 0]
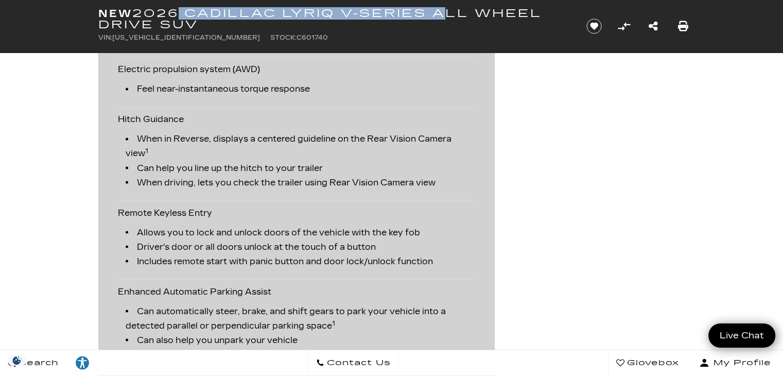
click at [436, 15] on h1 "New 2026 Cadillac LYRIQ V-Series All Wheel Drive SUV" at bounding box center [333, 19] width 471 height 23
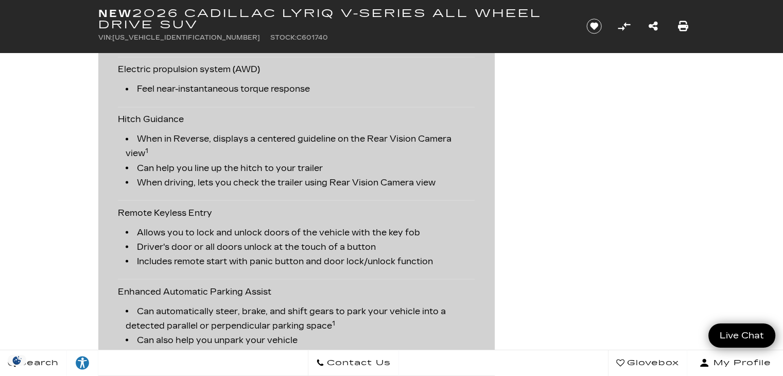
click at [436, 15] on h1 "New 2026 Cadillac LYRIQ V-Series All Wheel Drive SUV" at bounding box center [333, 19] width 471 height 23
click at [431, 13] on h1 "New 2026 Cadillac LYRIQ V-Series All Wheel Drive SUV" at bounding box center [333, 19] width 471 height 23
click at [429, 14] on h1 "New 2026 Cadillac LYRIQ V-Series All Wheel Drive SUV" at bounding box center [333, 19] width 471 height 23
drag, startPoint x: 430, startPoint y: 12, endPoint x: 374, endPoint y: 11, distance: 56.1
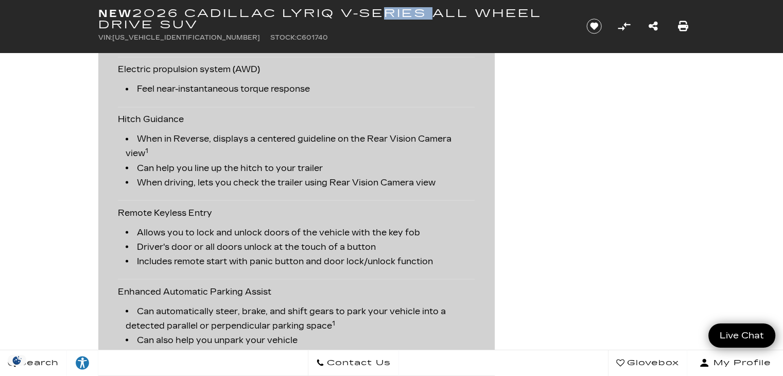
click at [374, 11] on h1 "New 2026 Cadillac LYRIQ V-Series All Wheel Drive SUV" at bounding box center [333, 19] width 471 height 23
click at [405, 13] on h1 "New 2026 Cadillac LYRIQ V-Series All Wheel Drive SUV" at bounding box center [333, 19] width 471 height 23
click at [402, 30] on ul "VIN: [US_VEHICLE_IDENTIFICATION_NUMBER] Stock: C601740" at bounding box center [333, 37] width 471 height 14
drag, startPoint x: 428, startPoint y: 11, endPoint x: 270, endPoint y: 8, distance: 158.6
click at [270, 8] on h1 "New 2026 Cadillac LYRIQ V-Series All Wheel Drive SUV" at bounding box center [333, 19] width 471 height 23
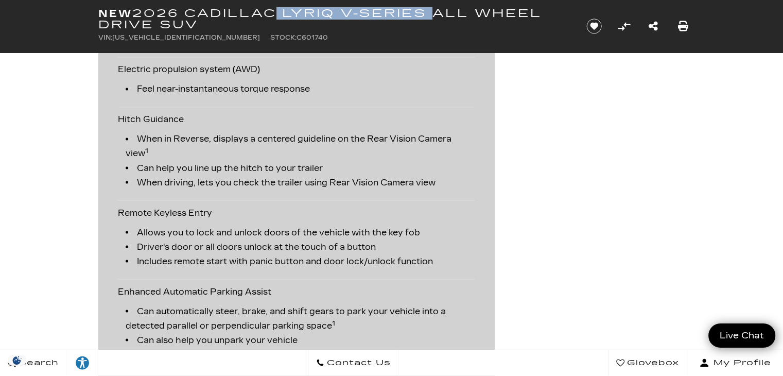
click at [270, 8] on h1 "New 2026 Cadillac LYRIQ V-Series All Wheel Drive SUV" at bounding box center [333, 19] width 471 height 23
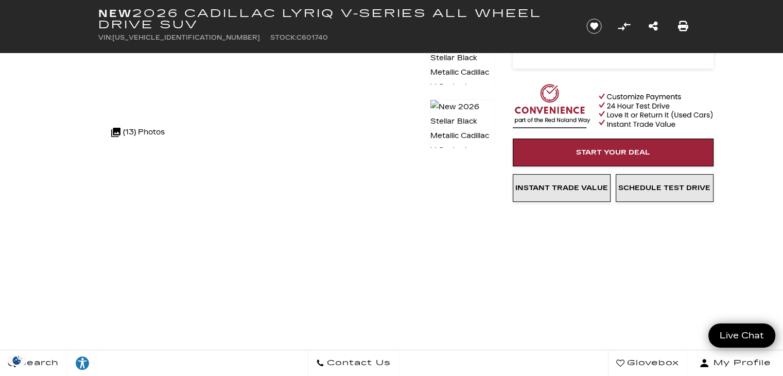
scroll to position [200, 0]
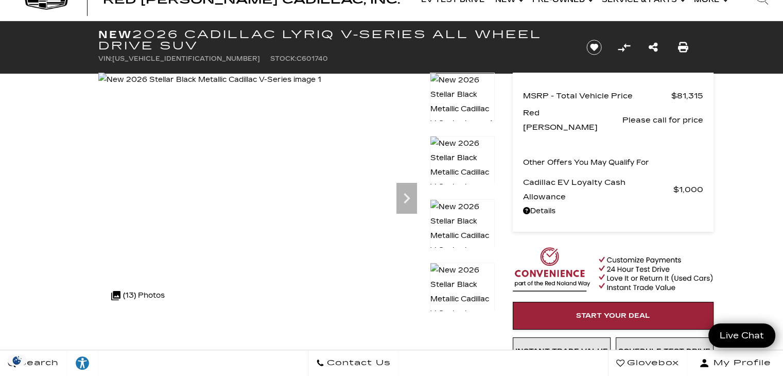
scroll to position [0, 0]
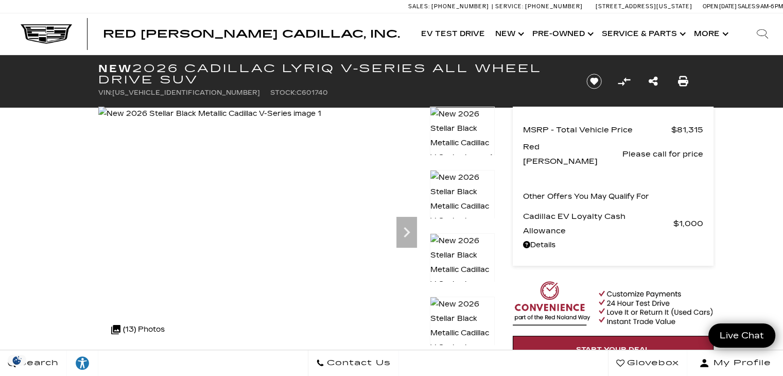
click at [105, 47] on div "Red [PERSON_NAME] Cadillac, Inc. Accessible Menu EV Test Drive Show New Cadilla…" at bounding box center [391, 33] width 783 height 41
click at [101, 63] on strong "New" at bounding box center [115, 68] width 34 height 12
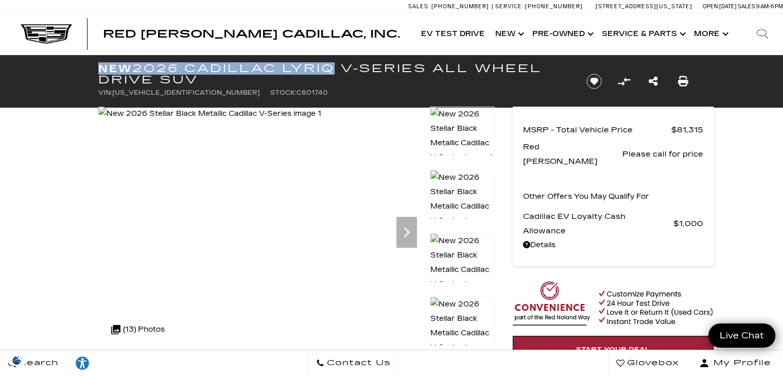
drag, startPoint x: 101, startPoint y: 66, endPoint x: 328, endPoint y: 56, distance: 226.8
click at [328, 56] on div "New 2026 Cadillac LYRIQ V-Series All Wheel Drive SUV VIN: [US_VEHICLE_IDENTIFIC…" at bounding box center [330, 81] width 494 height 53
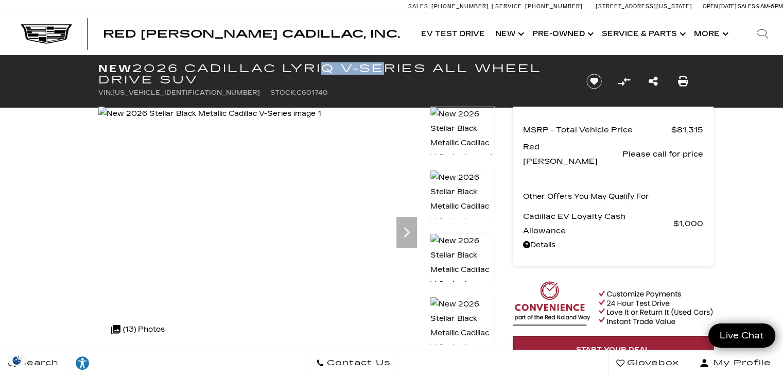
drag, startPoint x: 380, startPoint y: 63, endPoint x: 317, endPoint y: 68, distance: 63.5
click at [317, 68] on h1 "New 2026 Cadillac LYRIQ V-Series All Wheel Drive SUV" at bounding box center [333, 74] width 471 height 23
click at [428, 68] on h1 "New 2026 Cadillac LYRIQ V-Series All Wheel Drive SUV" at bounding box center [333, 74] width 471 height 23
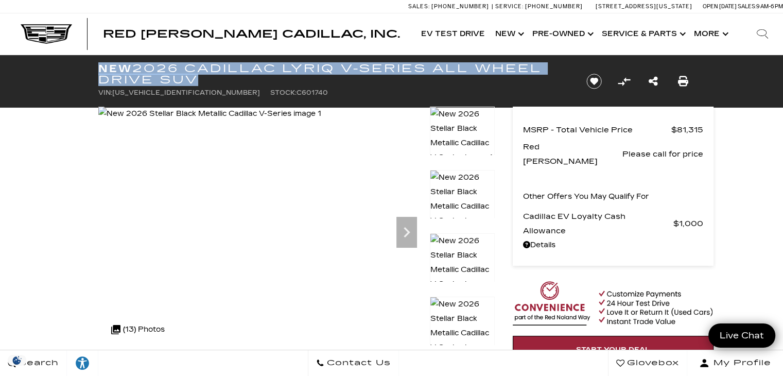
click at [428, 68] on h1 "New 2026 Cadillac LYRIQ V-Series All Wheel Drive SUV" at bounding box center [333, 74] width 471 height 23
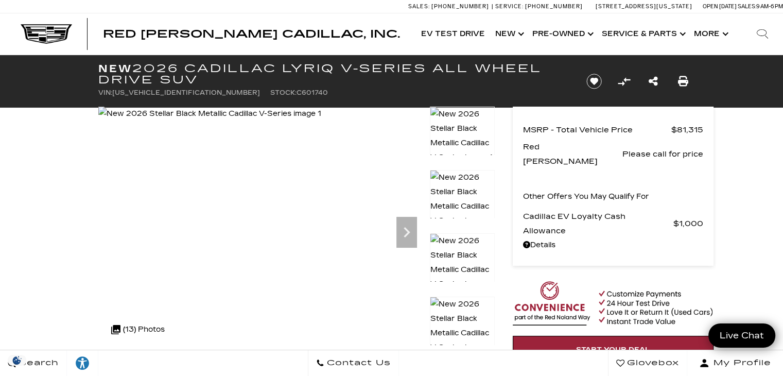
click at [428, 68] on h1 "New 2026 Cadillac LYRIQ V-Series All Wheel Drive SUV" at bounding box center [333, 74] width 471 height 23
click at [436, 69] on h1 "New 2026 Cadillac LYRIQ V-Series All Wheel Drive SUV" at bounding box center [333, 74] width 471 height 23
drag, startPoint x: 436, startPoint y: 69, endPoint x: 263, endPoint y: 59, distance: 172.8
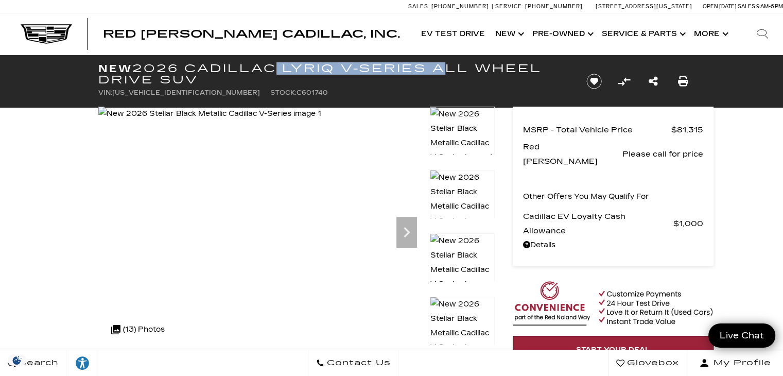
click at [263, 59] on div "New 2026 Cadillac LYRIQ V-Series All Wheel Drive SUV VIN: [US_VEHICLE_IDENTIFIC…" at bounding box center [330, 81] width 494 height 53
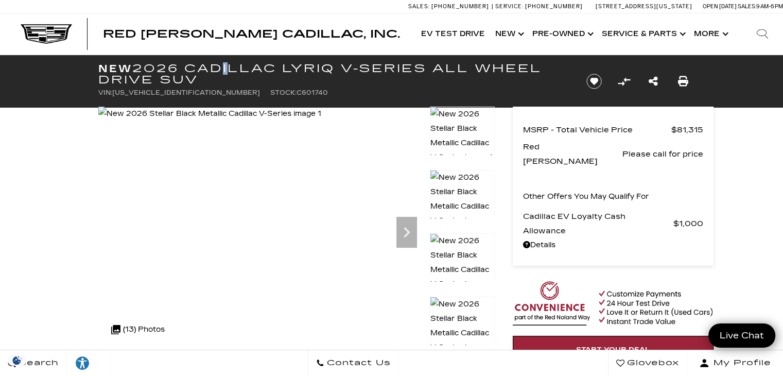
drag, startPoint x: 218, startPoint y: 66, endPoint x: 221, endPoint y: 59, distance: 7.6
click at [221, 59] on div "New 2026 Cadillac LYRIQ V-Series All Wheel Drive SUV VIN: [US_VEHICLE_IDENTIFIC…" at bounding box center [330, 81] width 494 height 53
click at [428, 65] on h1 "New 2026 Cadillac LYRIQ V-Series All Wheel Drive SUV" at bounding box center [333, 74] width 471 height 23
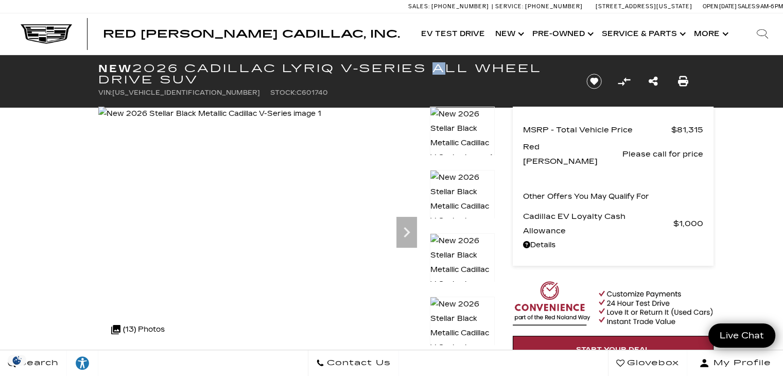
click at [428, 65] on h1 "New 2026 Cadillac LYRIQ V-Series All Wheel Drive SUV" at bounding box center [333, 74] width 471 height 23
drag, startPoint x: 432, startPoint y: 68, endPoint x: 305, endPoint y: 75, distance: 127.8
click at [308, 74] on h1 "New 2026 Cadillac LYRIQ V-Series All Wheel Drive SUV" at bounding box center [333, 74] width 471 height 23
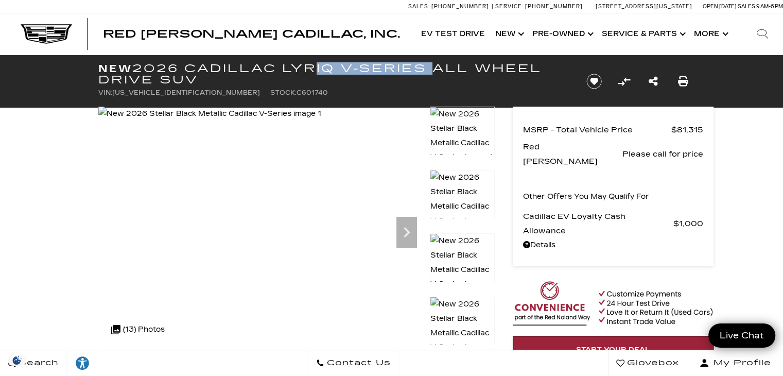
click at [284, 84] on h1 "New 2026 Cadillac LYRIQ V-Series All Wheel Drive SUV" at bounding box center [333, 74] width 471 height 23
drag, startPoint x: 435, startPoint y: 69, endPoint x: 283, endPoint y: 60, distance: 151.6
click at [283, 60] on div "New 2026 Cadillac LYRIQ V-Series All Wheel Drive SUV VIN: [US_VEHICLE_IDENTIFIC…" at bounding box center [330, 81] width 494 height 53
copy h1 "LYRIQ V-Series"
